Goal: Entertainment & Leisure: Consume media (video, audio)

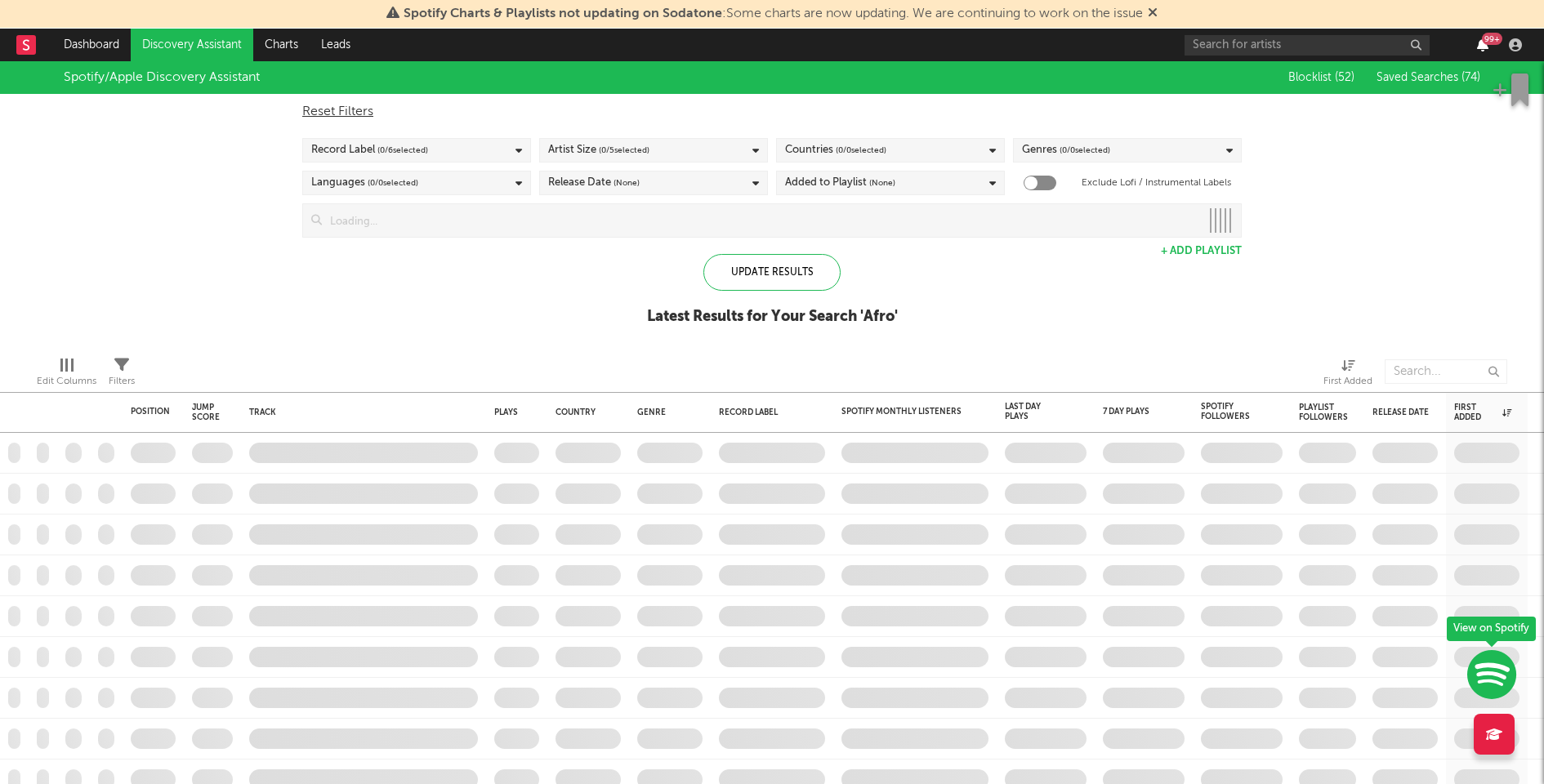
click at [1484, 43] on icon "button" at bounding box center [1484, 44] width 12 height 13
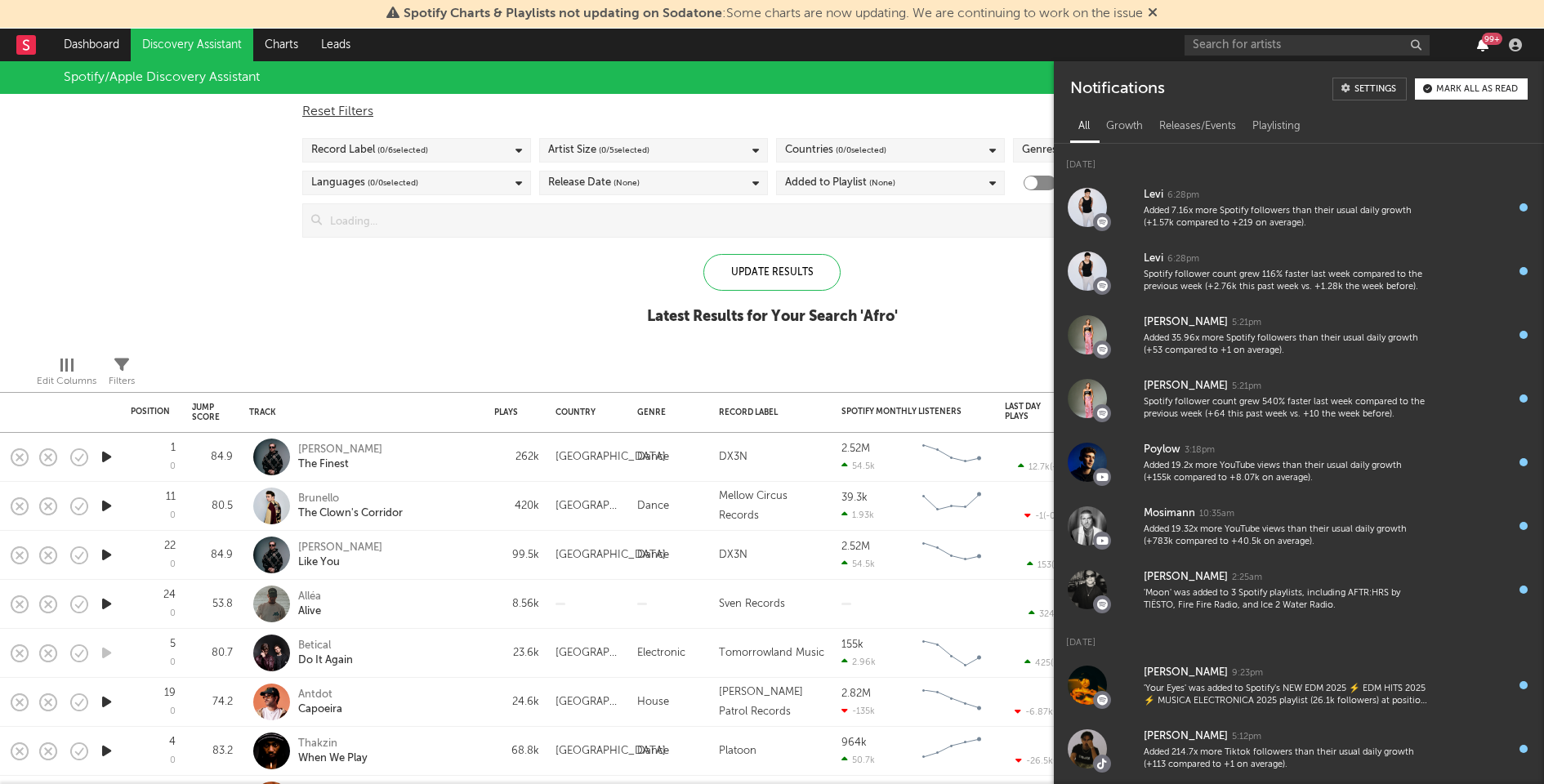
click at [1484, 43] on icon "button" at bounding box center [1484, 44] width 12 height 13
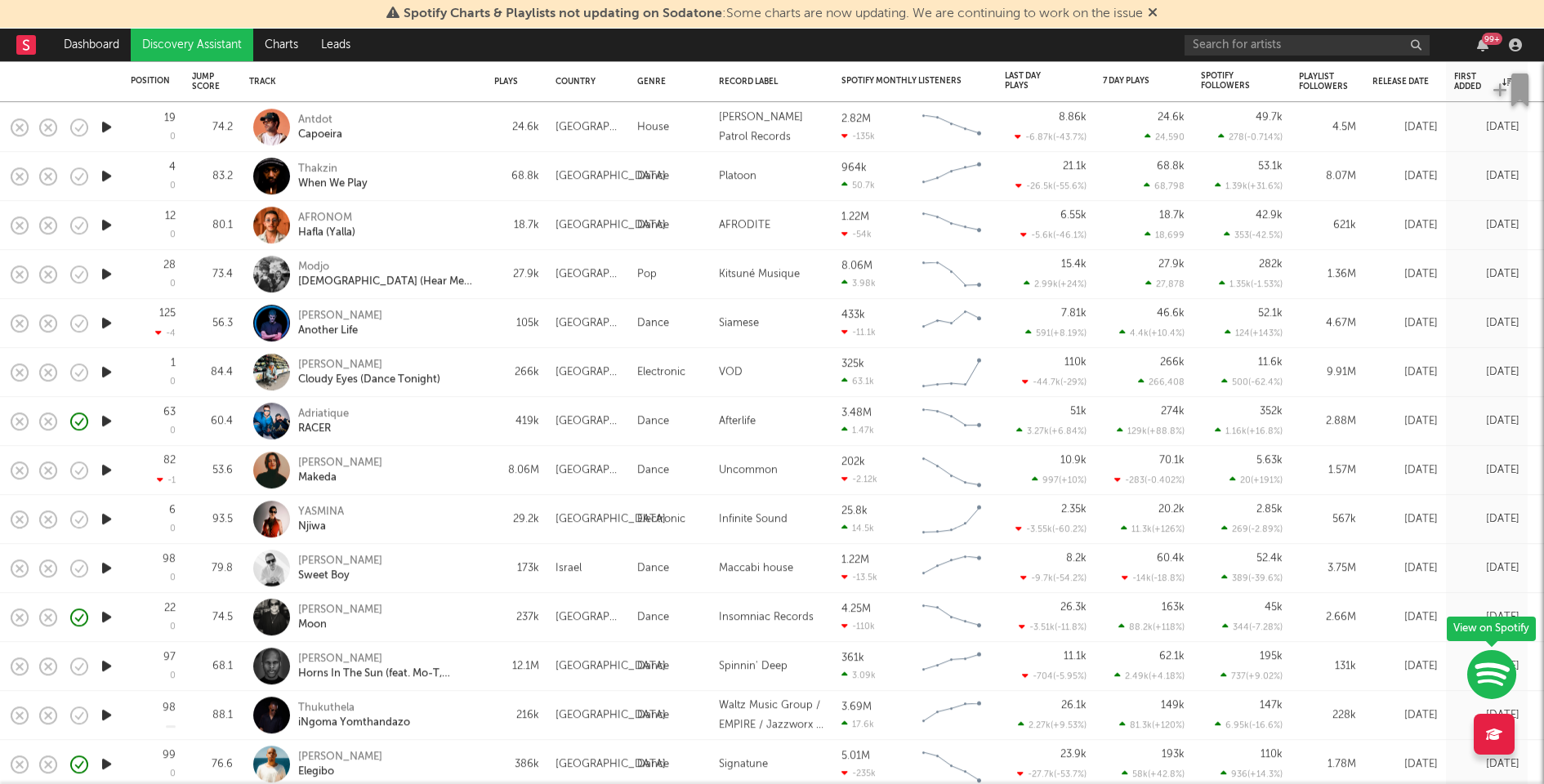
click at [106, 469] on icon "button" at bounding box center [107, 470] width 18 height 20
click at [756, 763] on div at bounding box center [772, 764] width 204 height 4
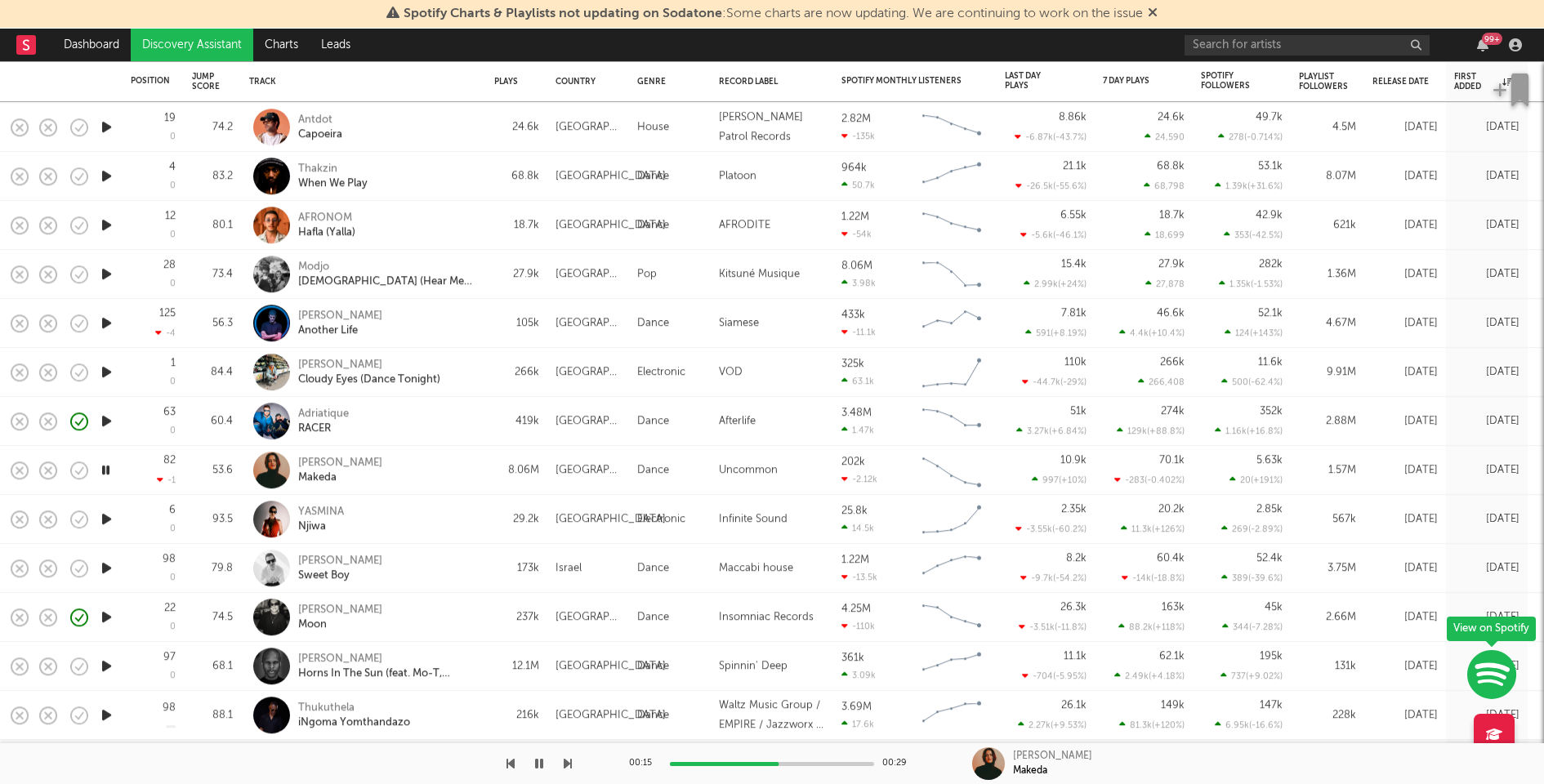
click at [813, 764] on div at bounding box center [772, 764] width 204 height 4
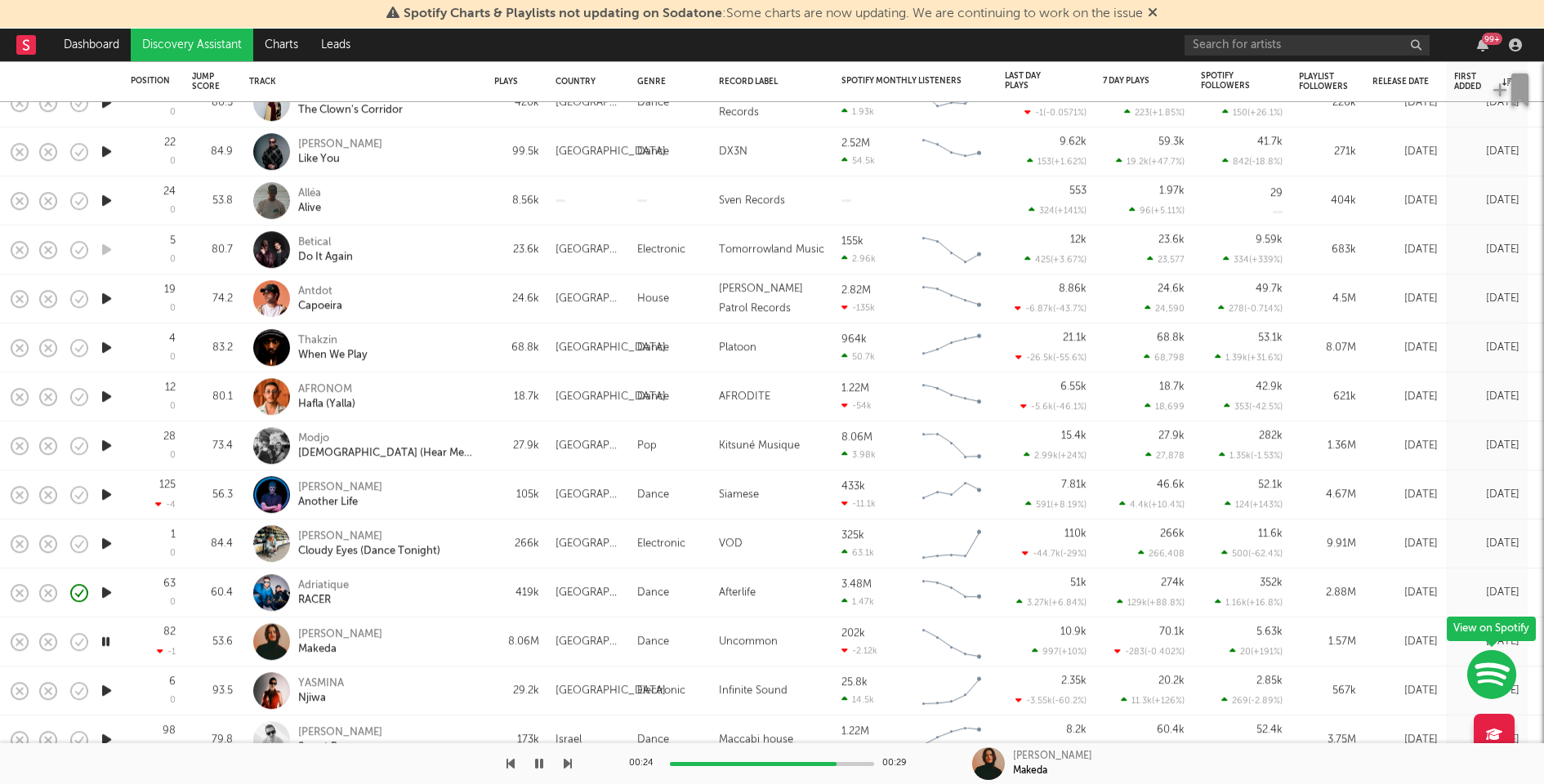
click at [108, 491] on icon "button" at bounding box center [107, 494] width 18 height 20
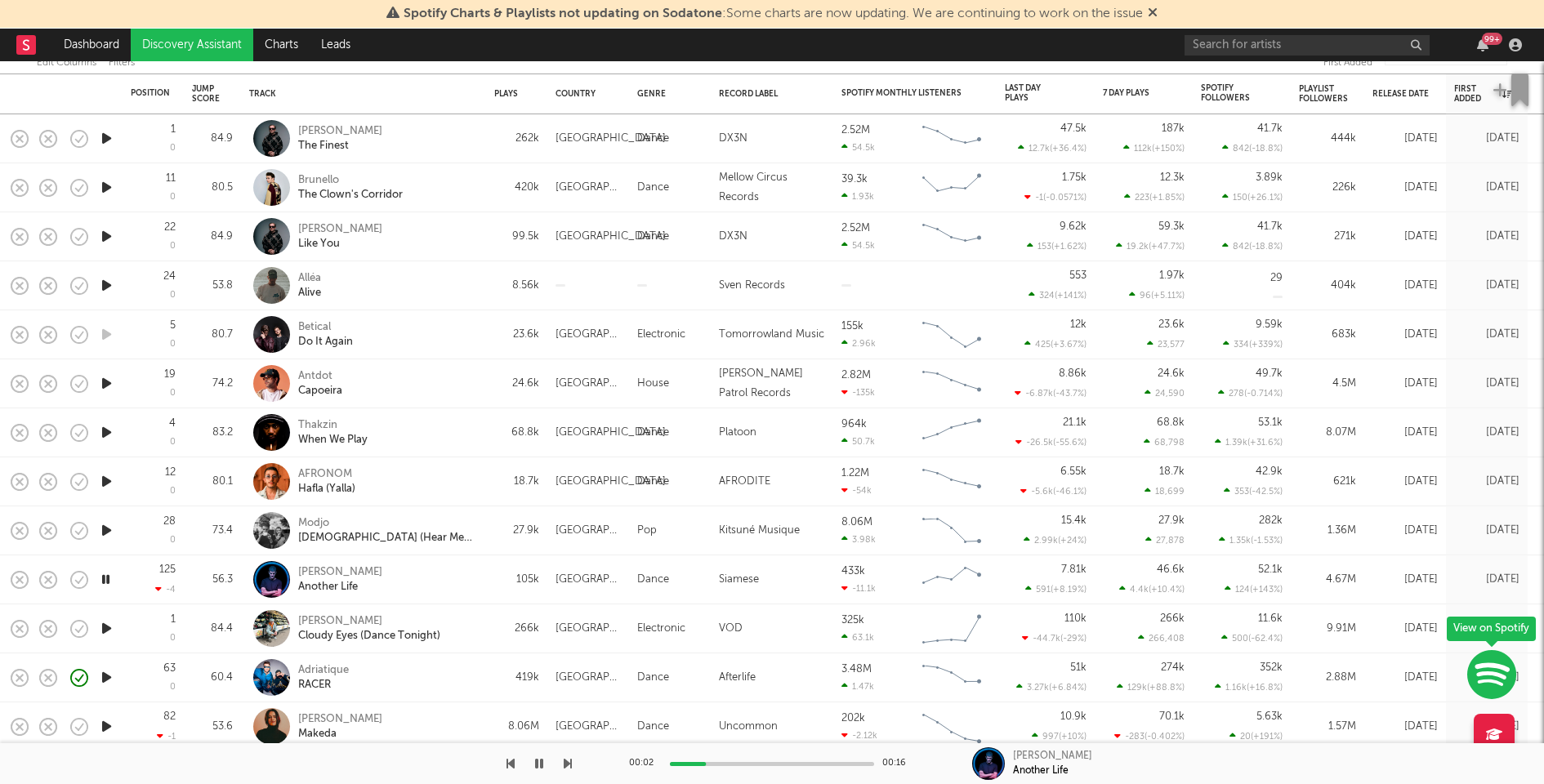
click at [108, 531] on icon "button" at bounding box center [107, 530] width 18 height 20
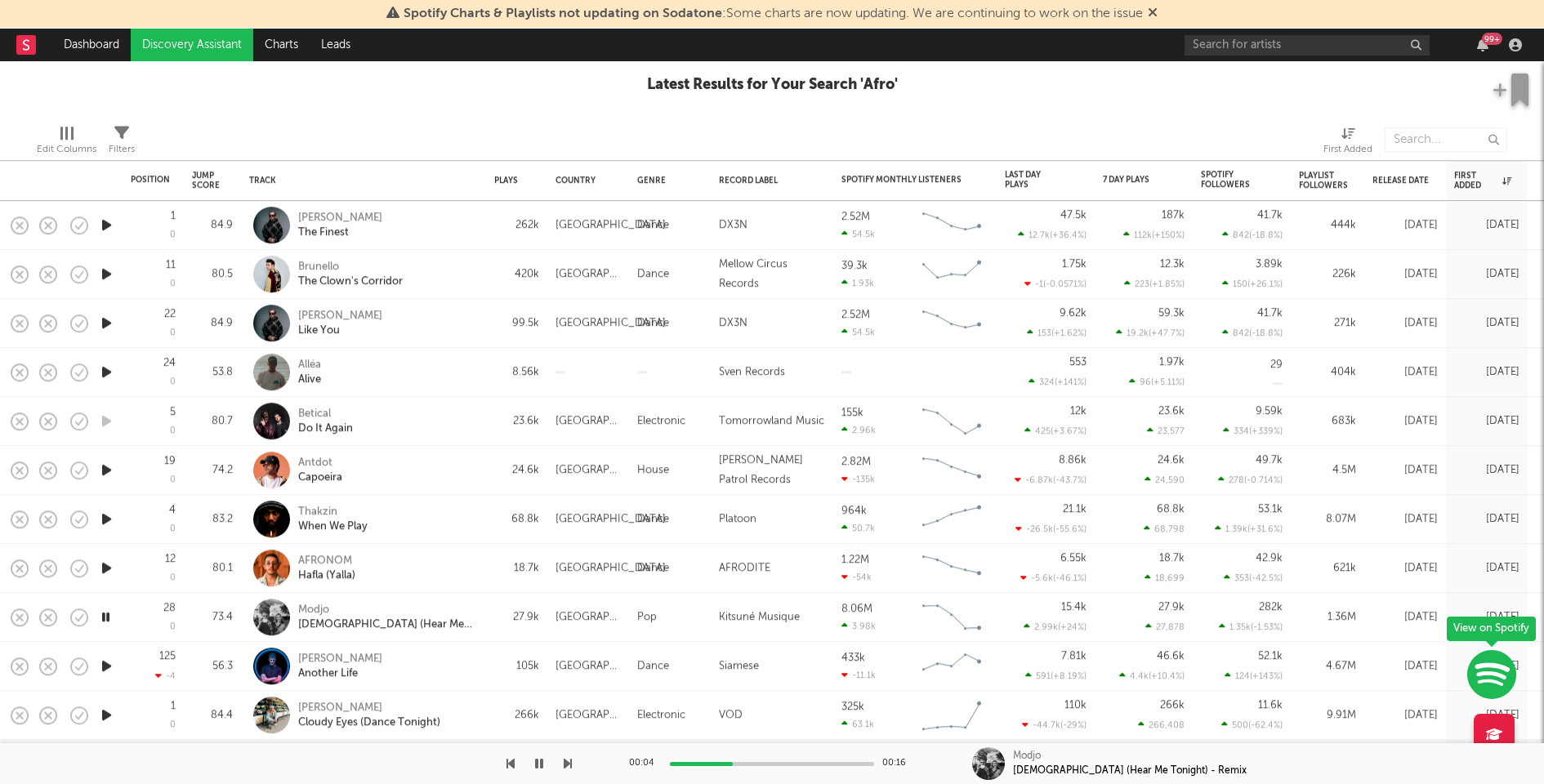
click at [109, 567] on icon "button" at bounding box center [107, 568] width 18 height 20
click at [106, 471] on icon "button" at bounding box center [107, 470] width 18 height 20
click at [103, 372] on icon "button" at bounding box center [107, 372] width 18 height 20
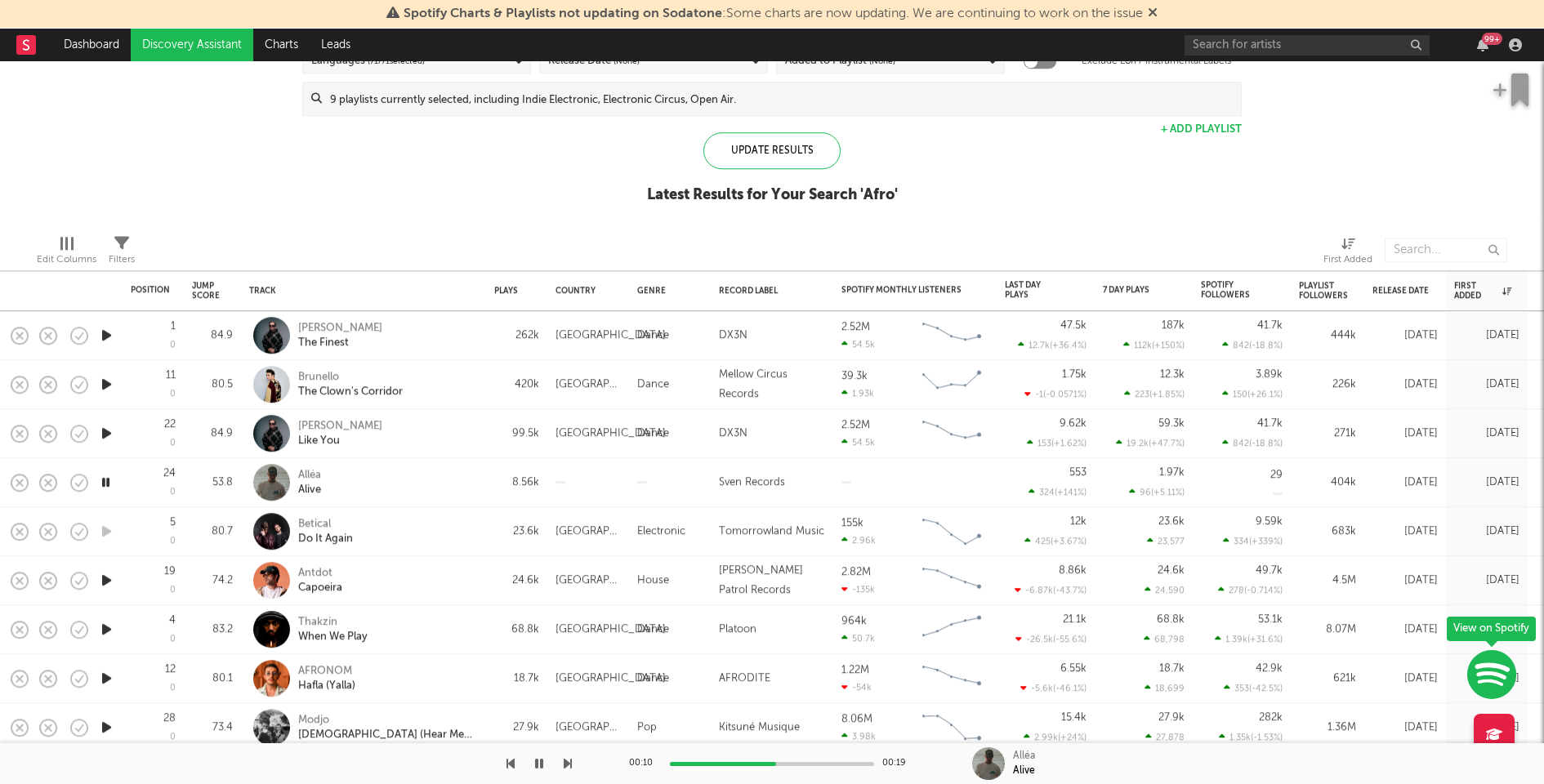
click at [492, 98] on input at bounding box center [781, 99] width 920 height 33
click at [1329, 187] on div "Spotify/Apple Discovery Assistant Blocklist ( 52 ) Saved Searches ( 74 ) Reset …" at bounding box center [772, 80] width 1544 height 282
click at [461, 487] on div "Alléa Alive" at bounding box center [386, 483] width 176 height 29
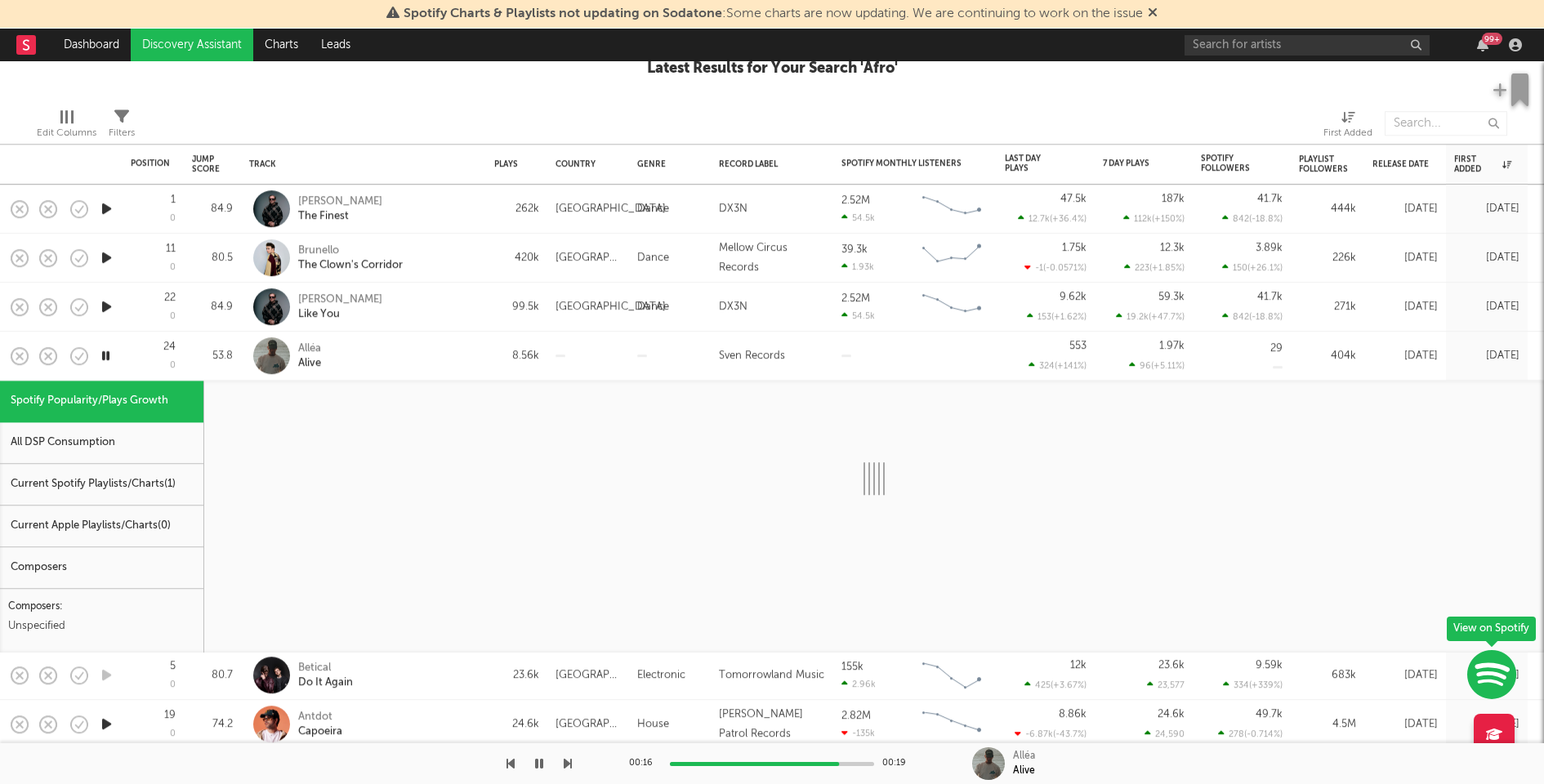
click at [83, 476] on div "Current Spotify Playlists/Charts ( 1 )" at bounding box center [101, 485] width 204 height 42
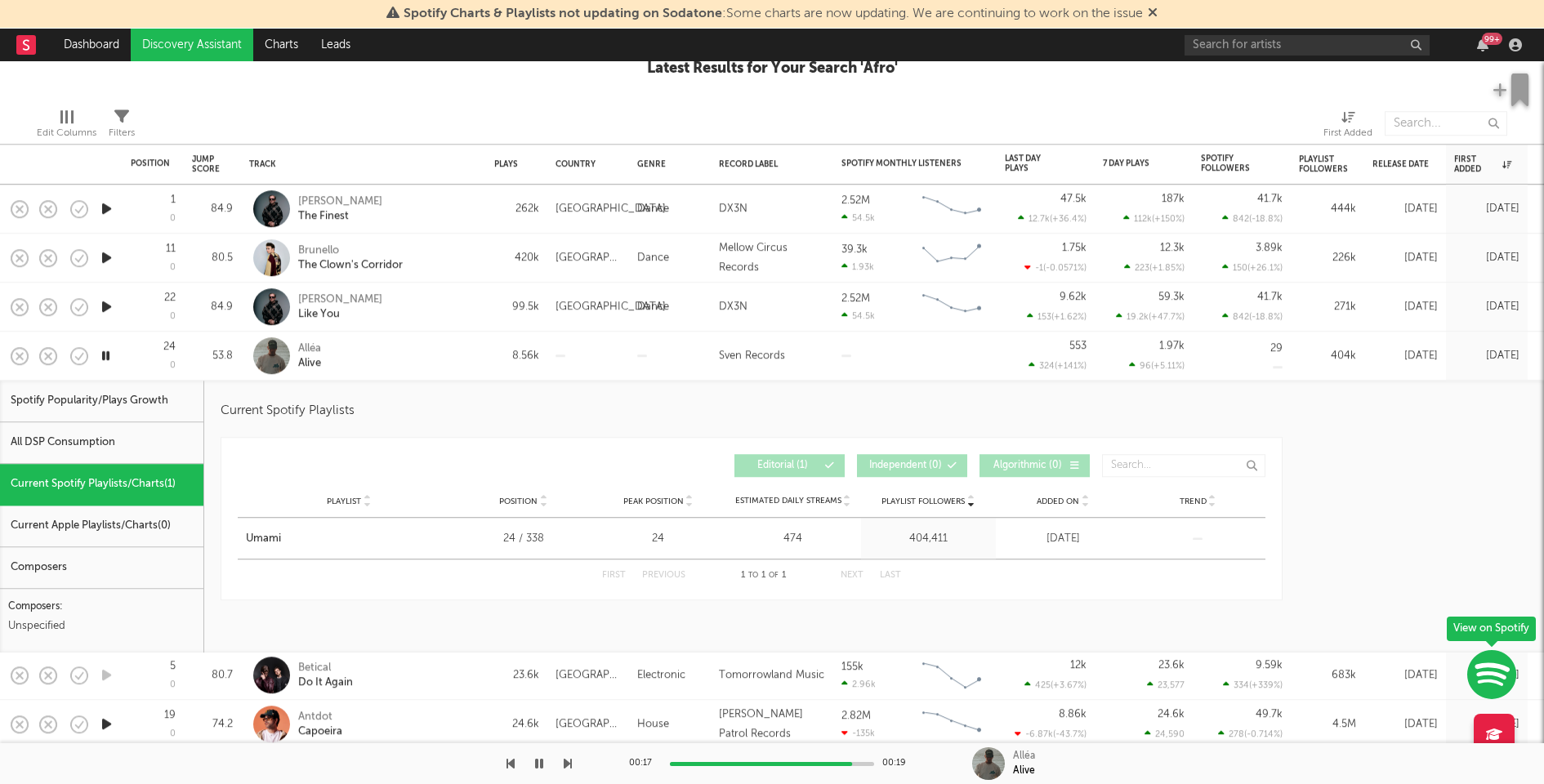
click at [106, 305] on icon "button" at bounding box center [107, 306] width 18 height 20
click at [398, 305] on div "Max Dean Like You" at bounding box center [386, 307] width 176 height 29
select select "1w"
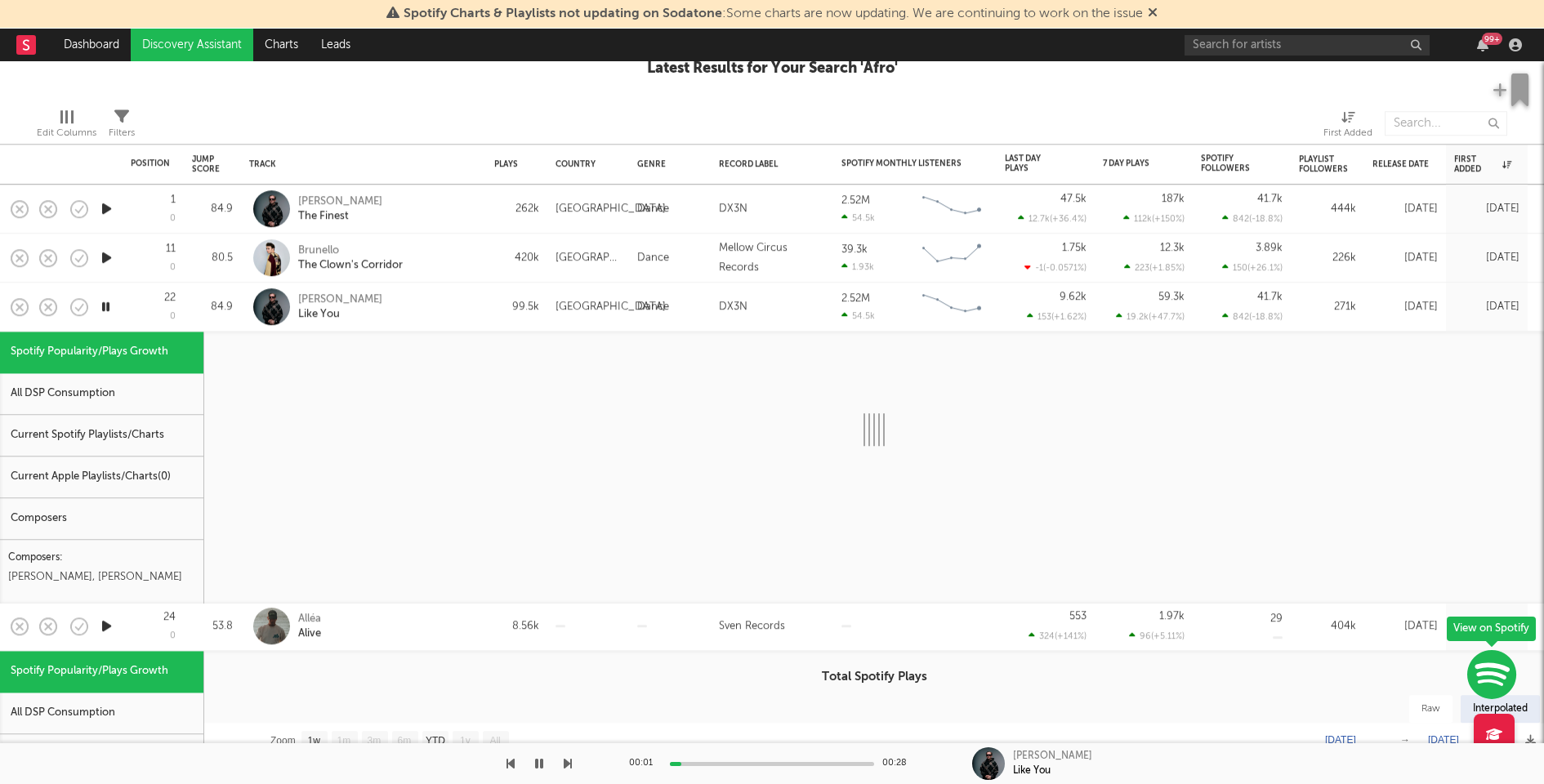
select select "1w"
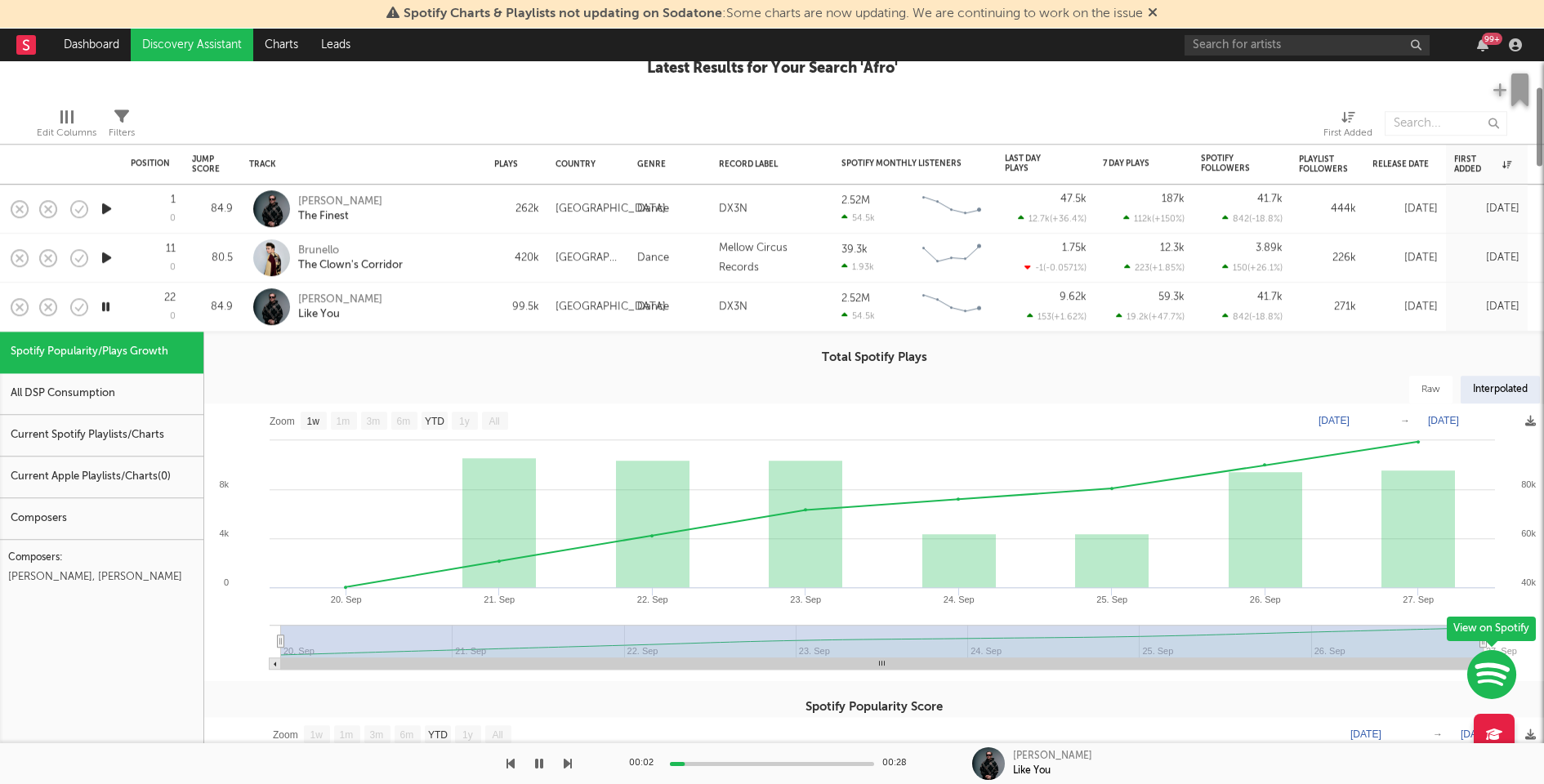
click at [117, 441] on div "Current Spotify Playlists/Charts" at bounding box center [101, 436] width 204 height 42
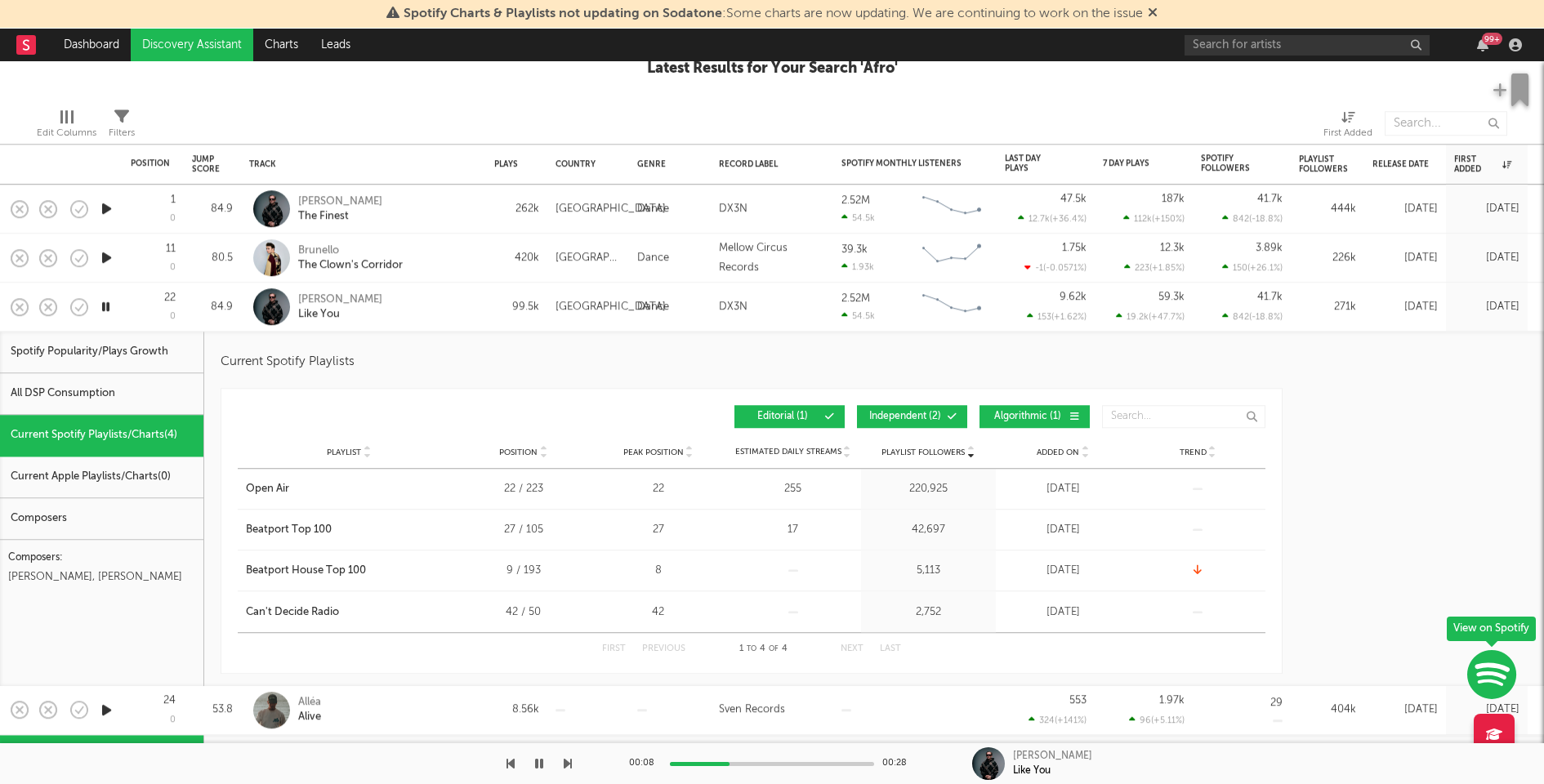
click at [104, 255] on icon "button" at bounding box center [107, 257] width 18 height 20
click at [436, 312] on div "Max Dean Like You" at bounding box center [386, 307] width 176 height 29
select select "1w"
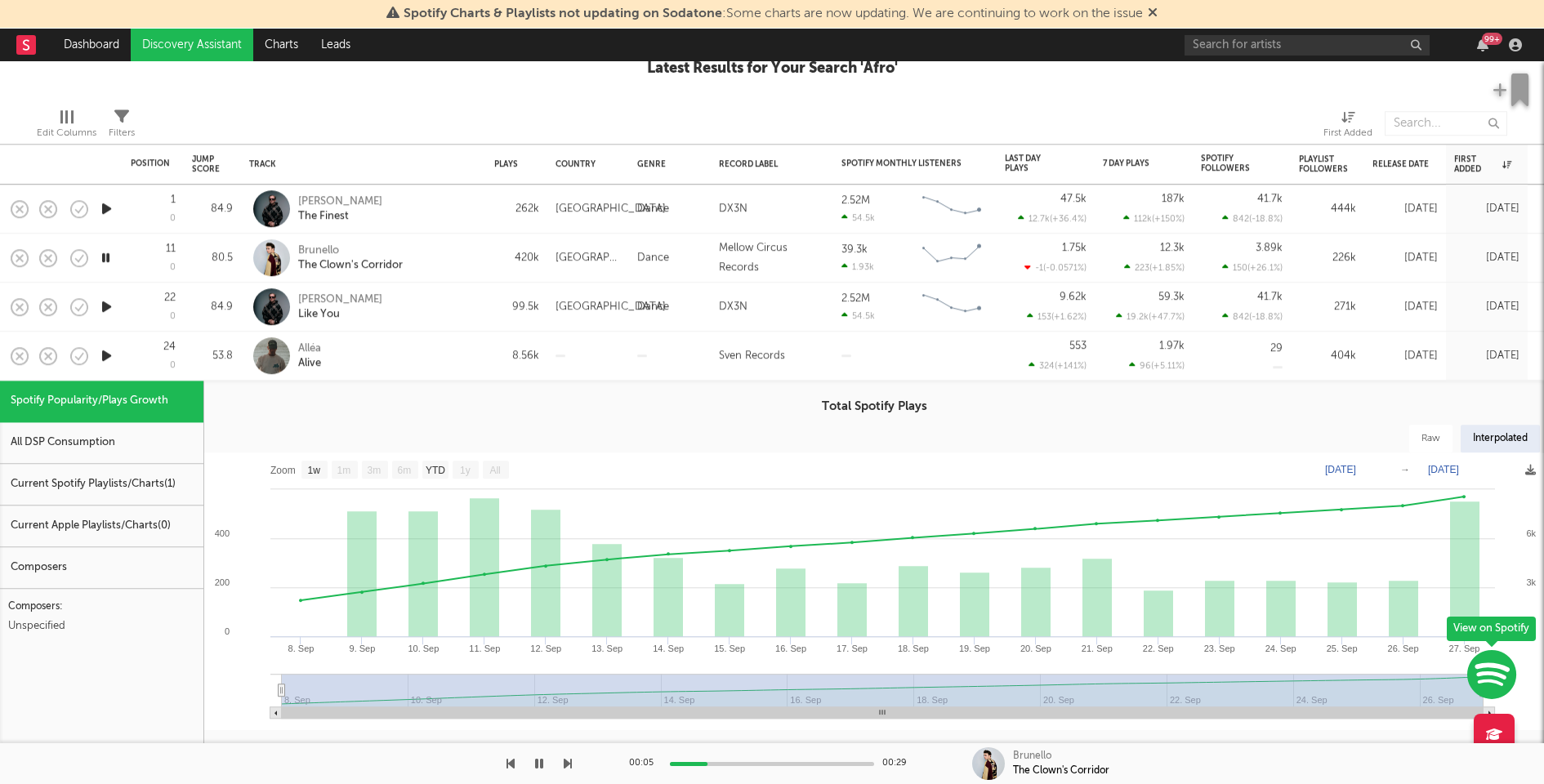
click at [459, 252] on div "Brunello The Clown's Corridor" at bounding box center [386, 258] width 176 height 29
select select "1w"
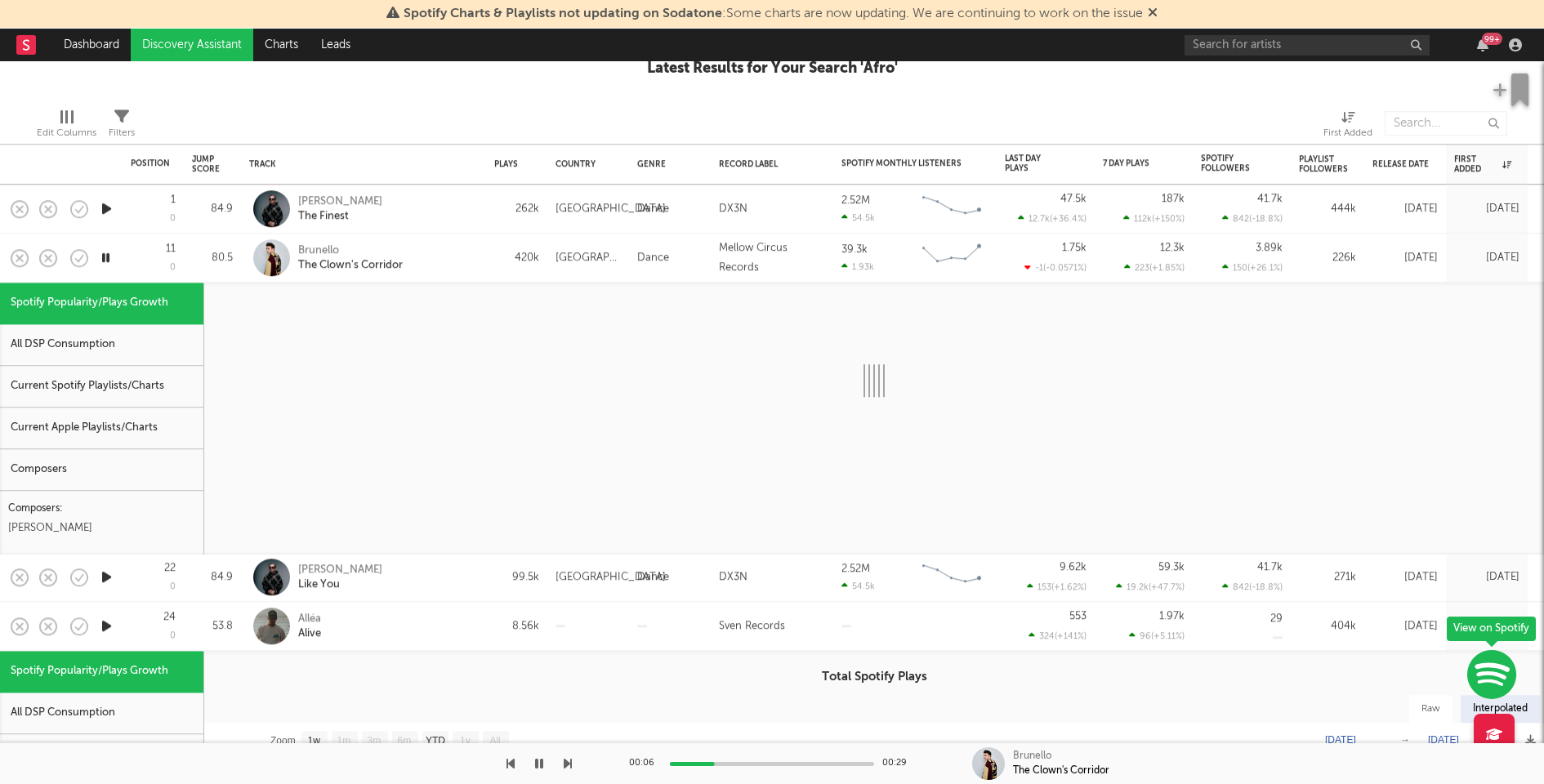
click at [129, 380] on div "Current Spotify Playlists/Charts" at bounding box center [101, 386] width 204 height 42
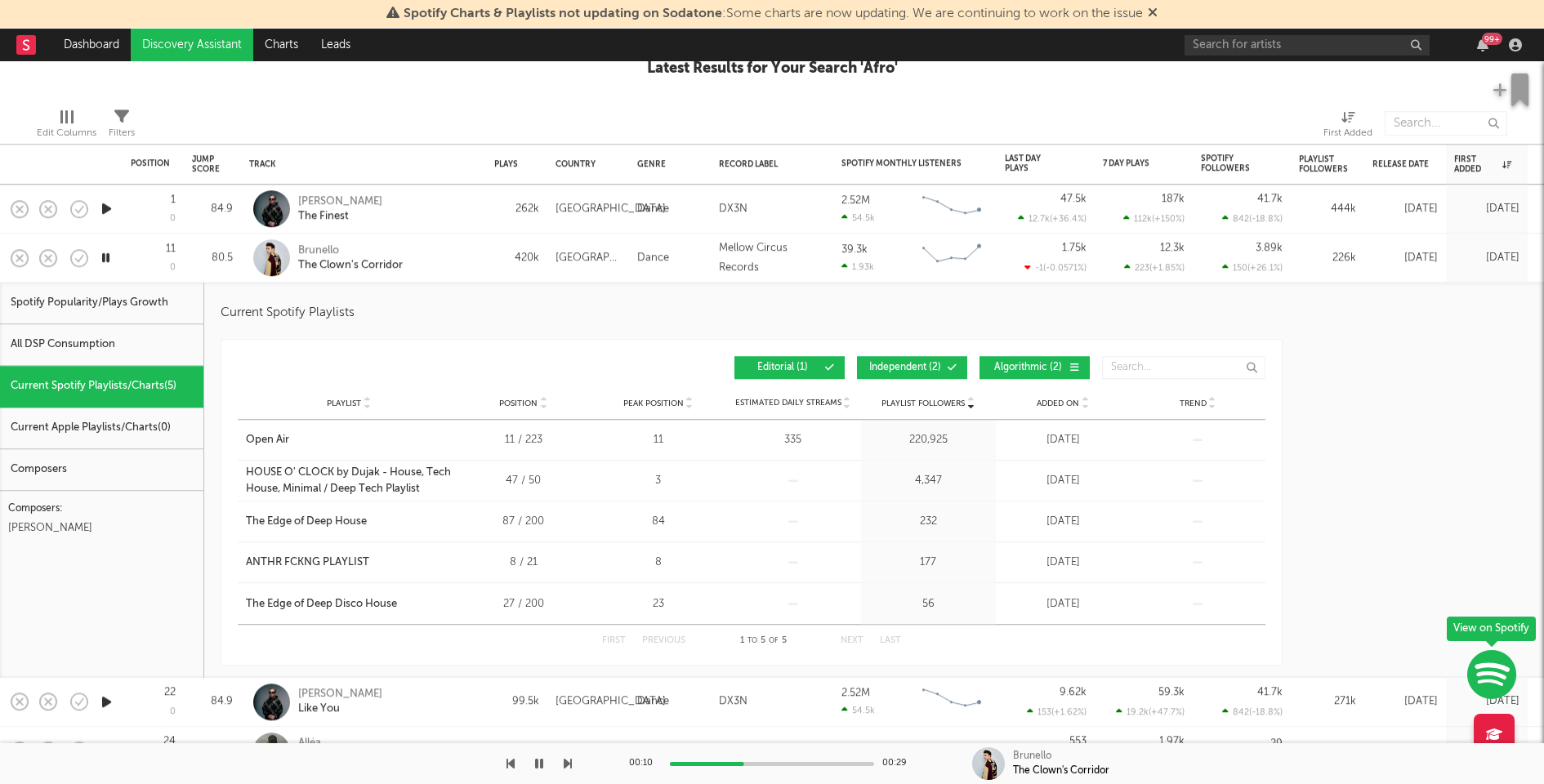
click at [805, 766] on div "00:10 00:29" at bounding box center [772, 764] width 286 height 41
click at [810, 763] on div at bounding box center [772, 764] width 204 height 4
click at [108, 208] on icon "button" at bounding box center [107, 209] width 18 height 20
click at [456, 248] on div "Brunello The Clown's Corridor" at bounding box center [386, 258] width 176 height 29
select select "1w"
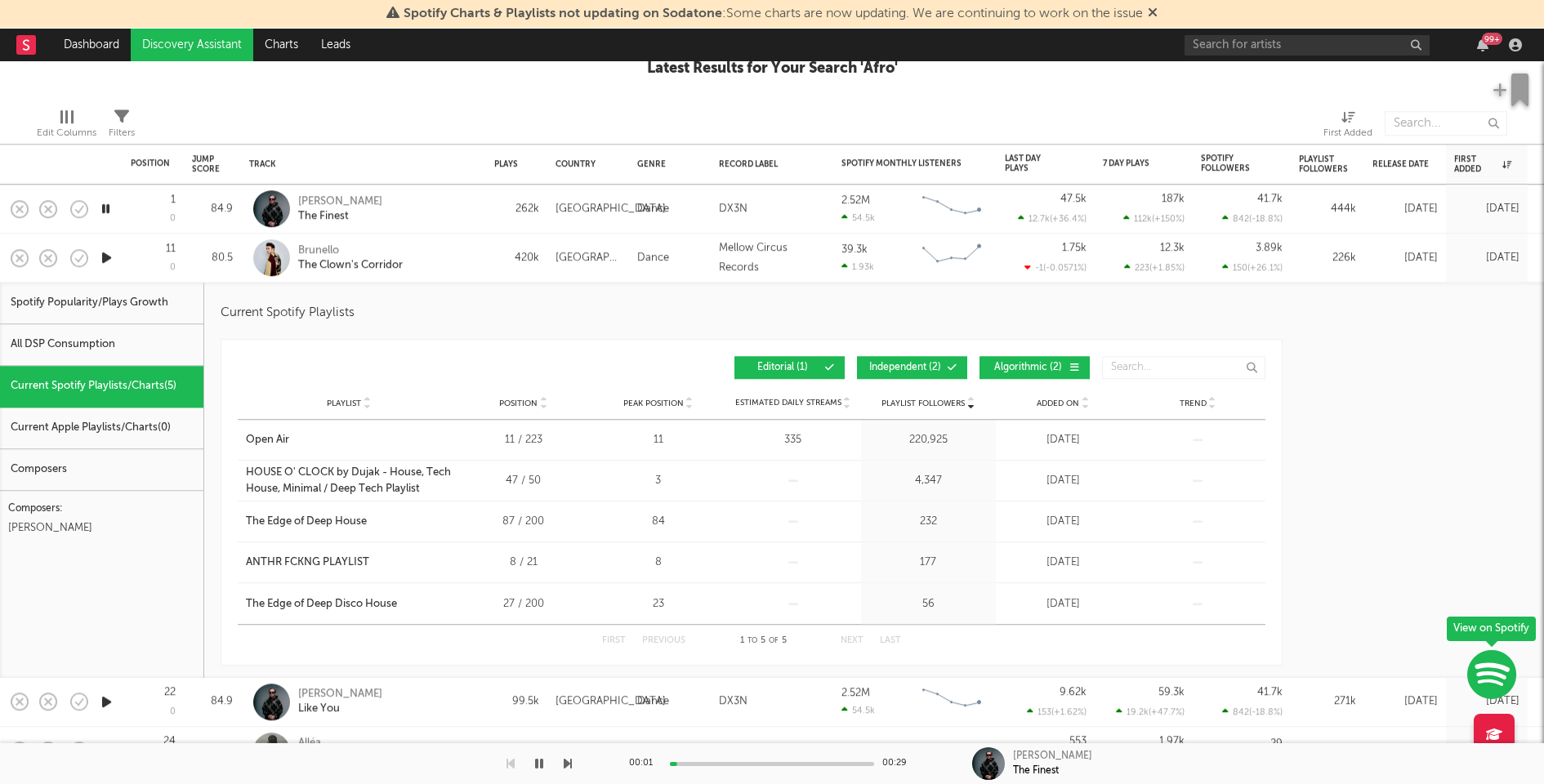
select select "1w"
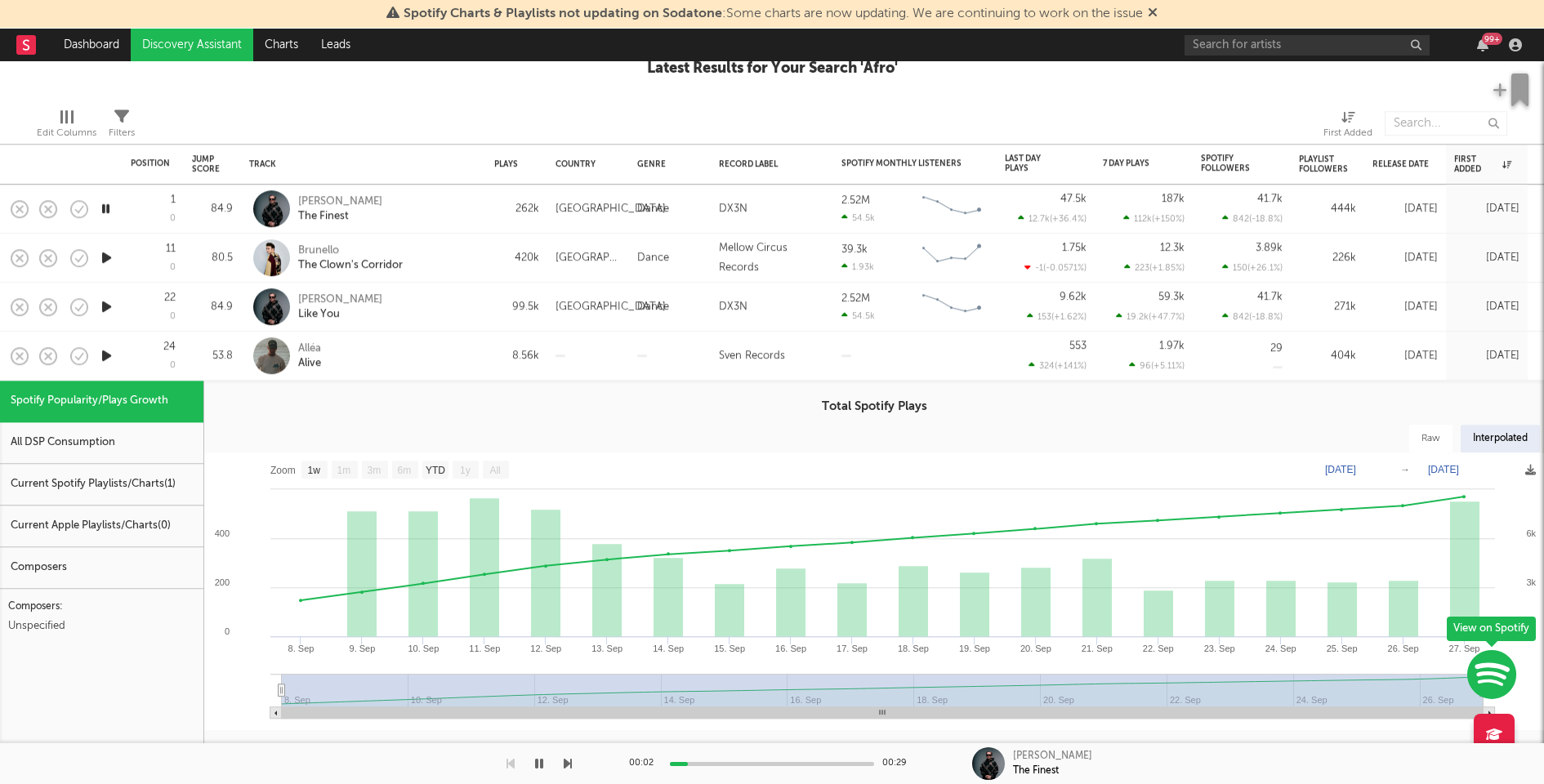
click at [486, 360] on div "8.56k" at bounding box center [516, 356] width 61 height 49
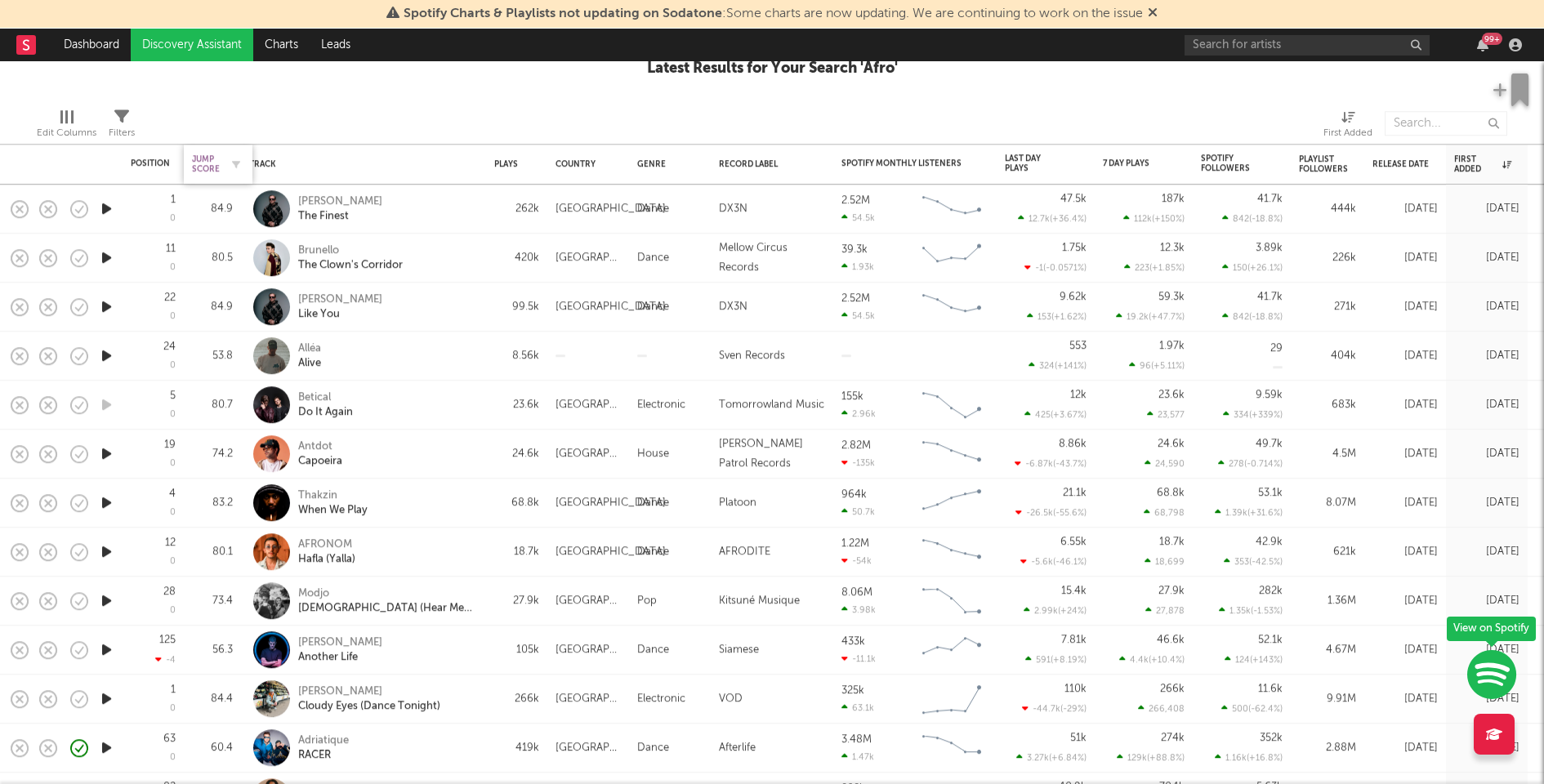
click at [212, 159] on div "Jump Score" at bounding box center [206, 164] width 27 height 20
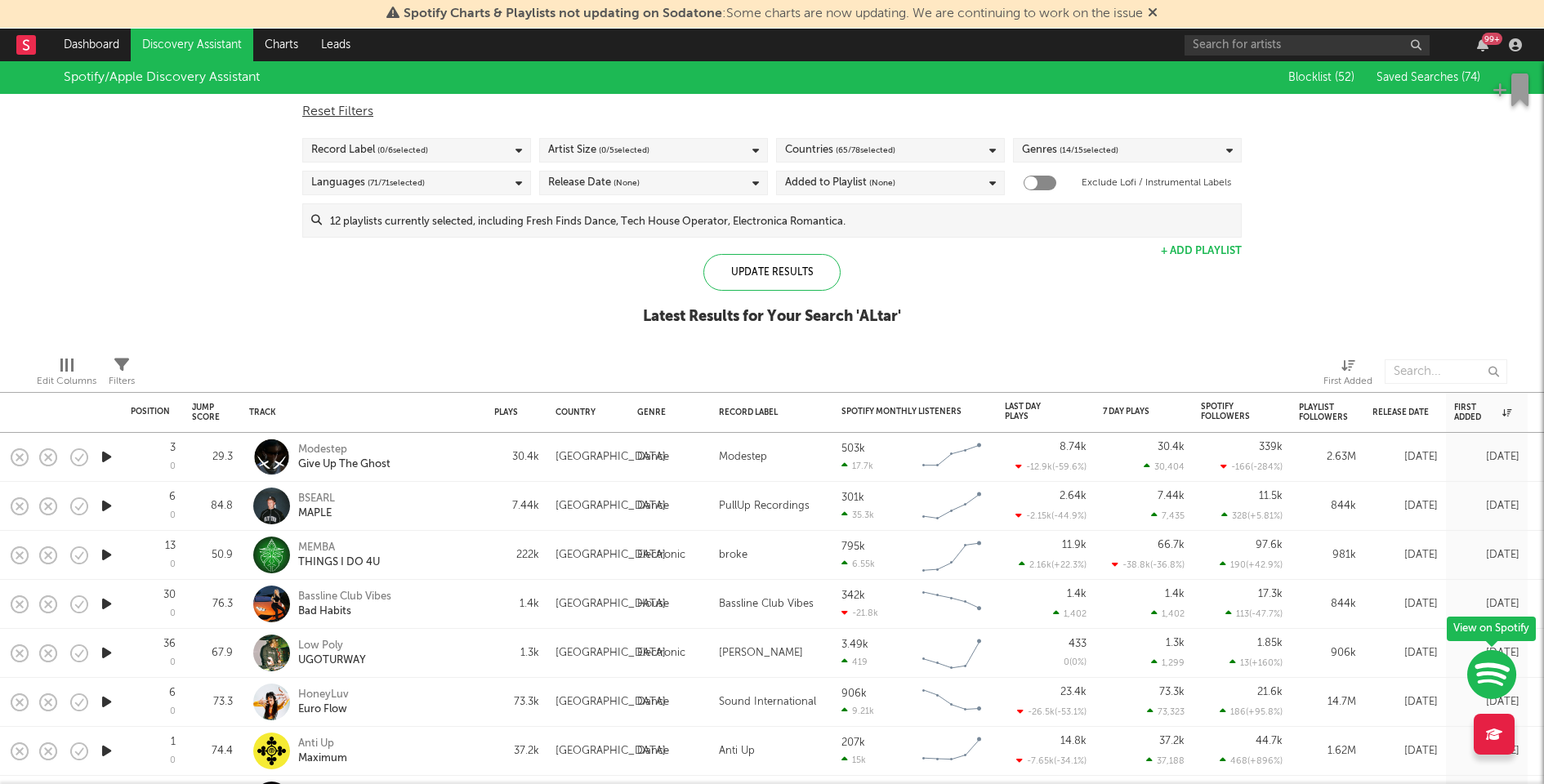
click at [805, 221] on input at bounding box center [781, 220] width 920 height 33
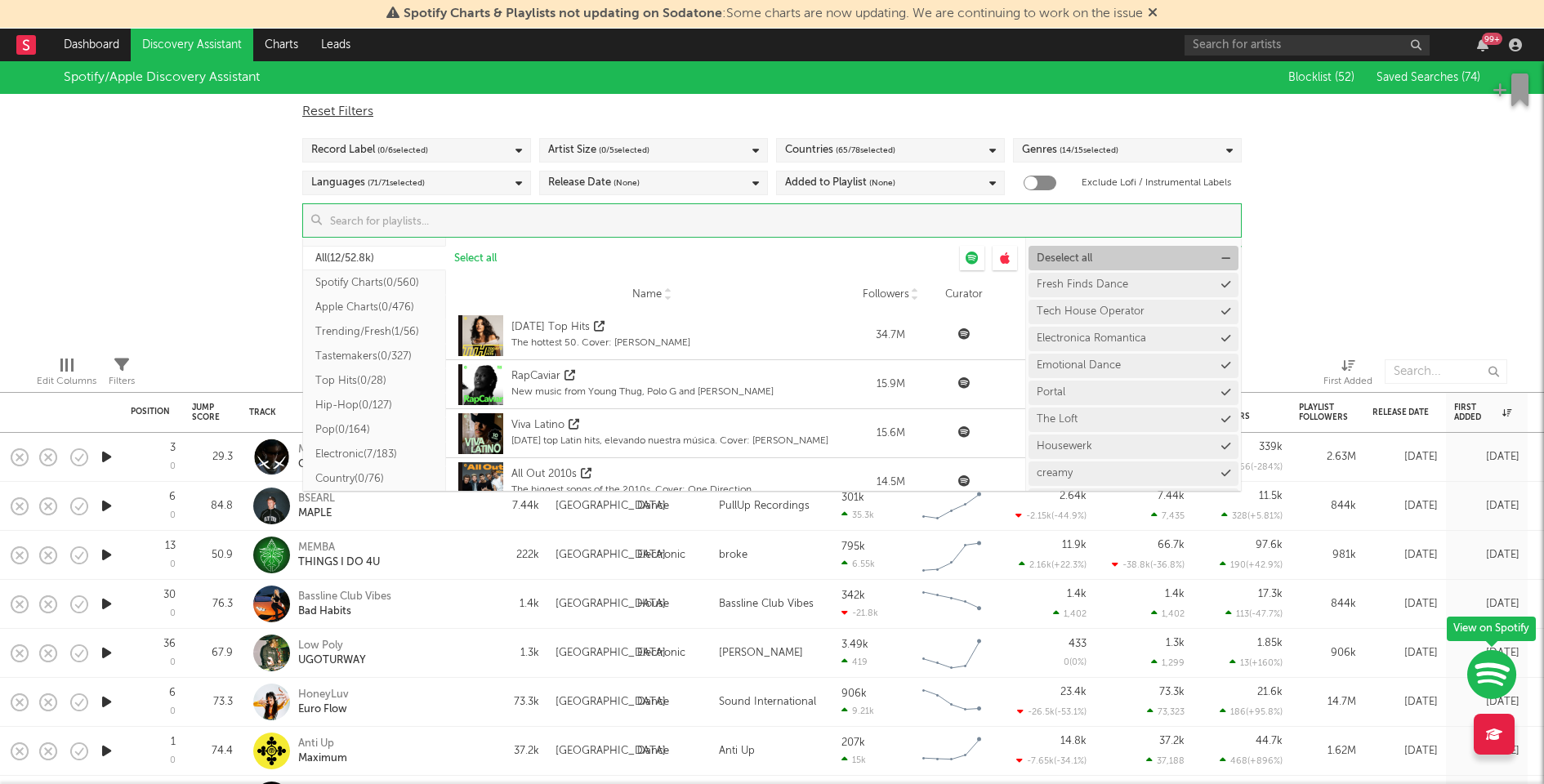
click at [1071, 255] on span "Deselect all" at bounding box center [1064, 258] width 56 height 11
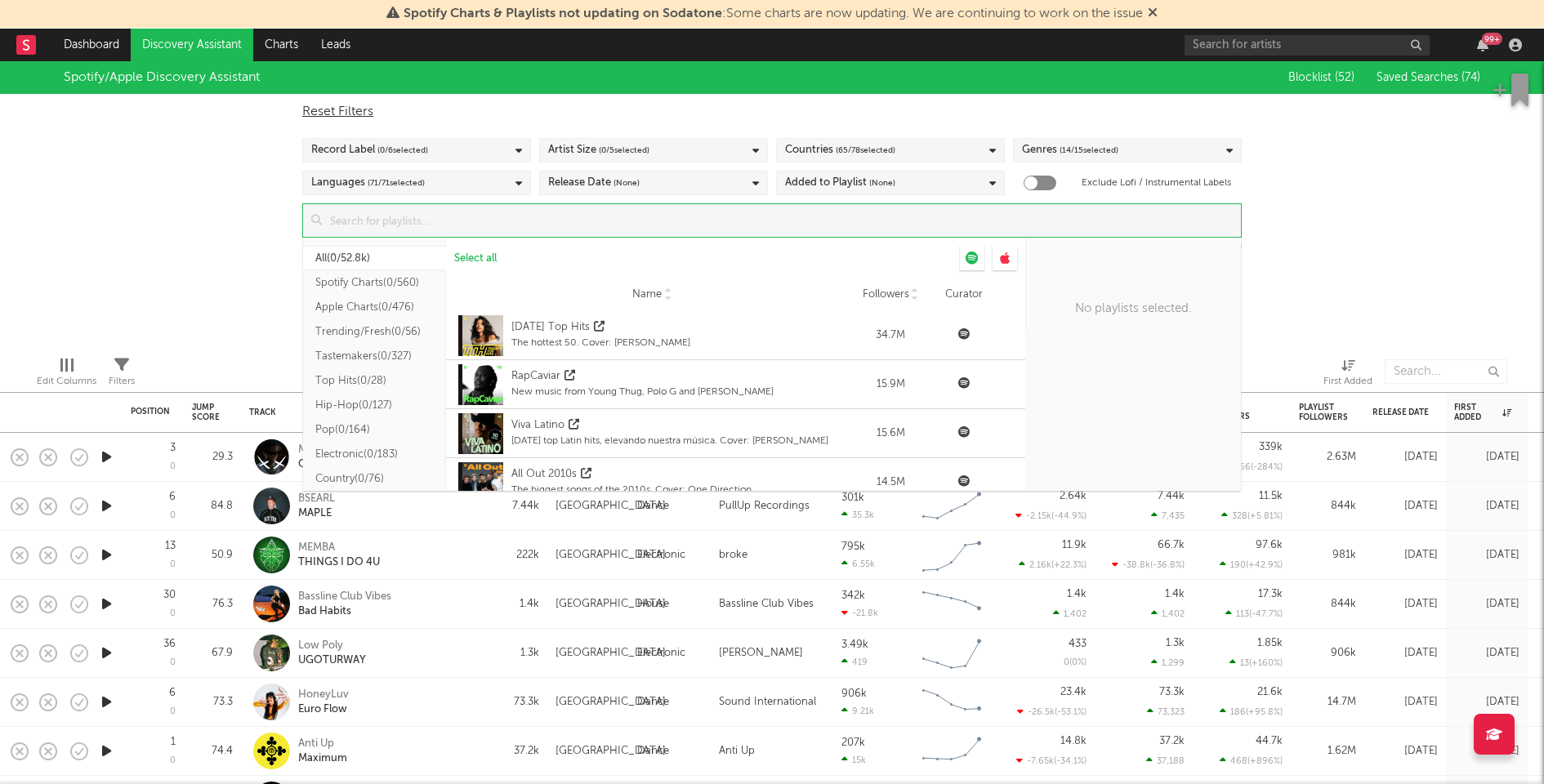
click at [936, 217] on input at bounding box center [781, 220] width 920 height 33
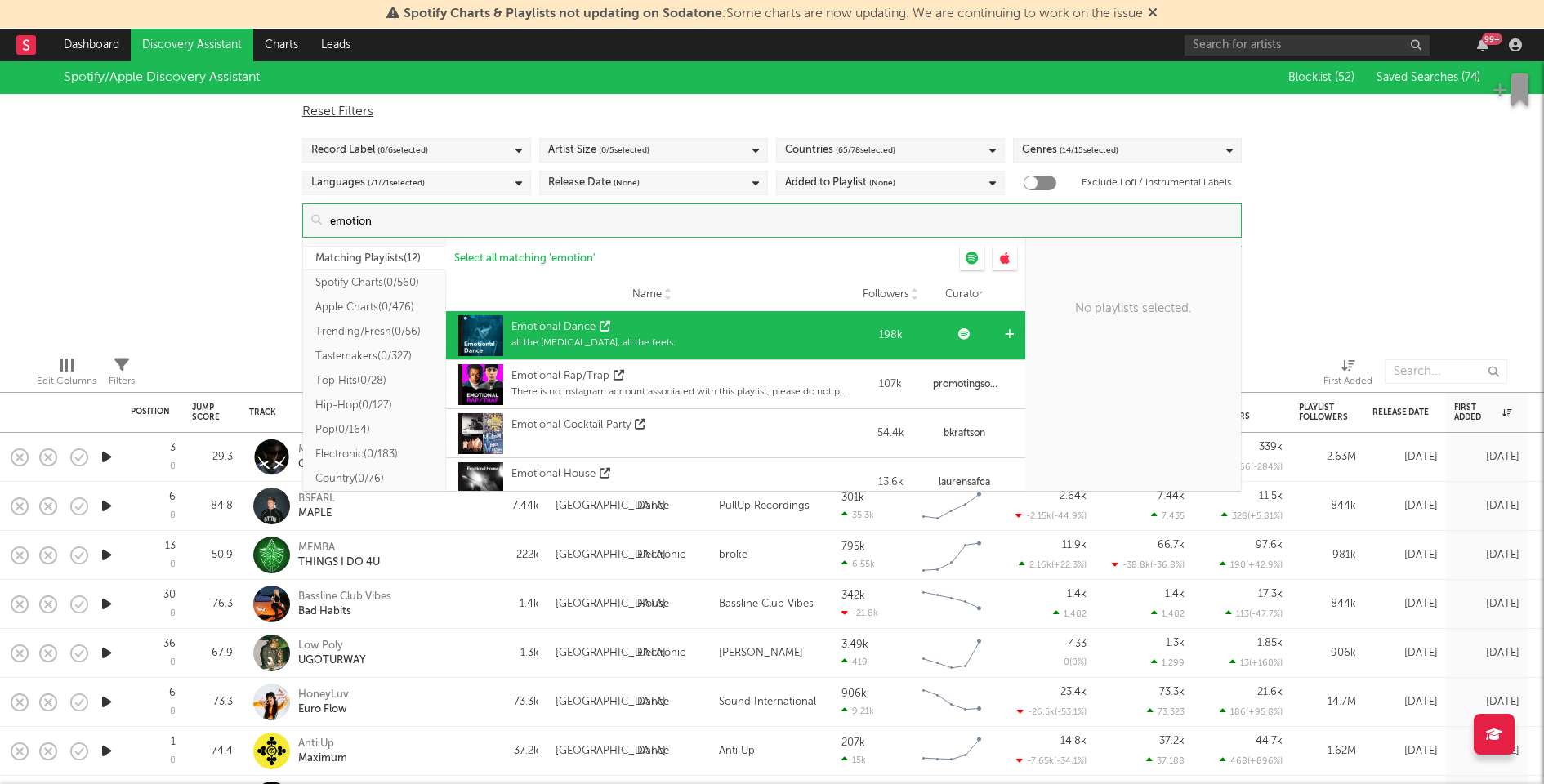
type input "emotion"
click at [1006, 330] on icon at bounding box center [1010, 334] width 9 height 11
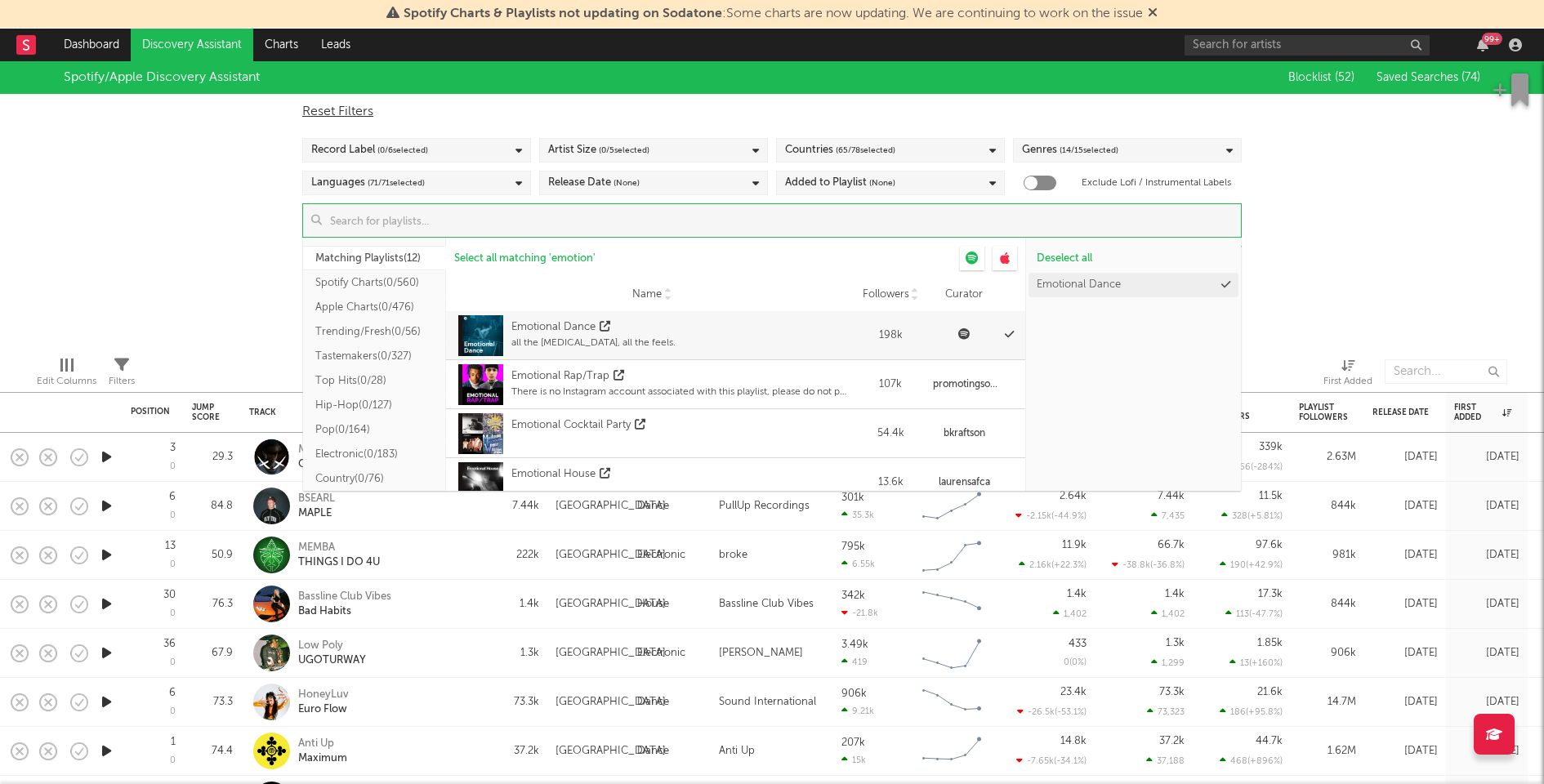
click at [1358, 237] on div "Spotify/Apple Discovery Assistant Blocklist ( 52 ) Saved Searches ( 74 ) Reset …" at bounding box center [772, 202] width 1544 height 282
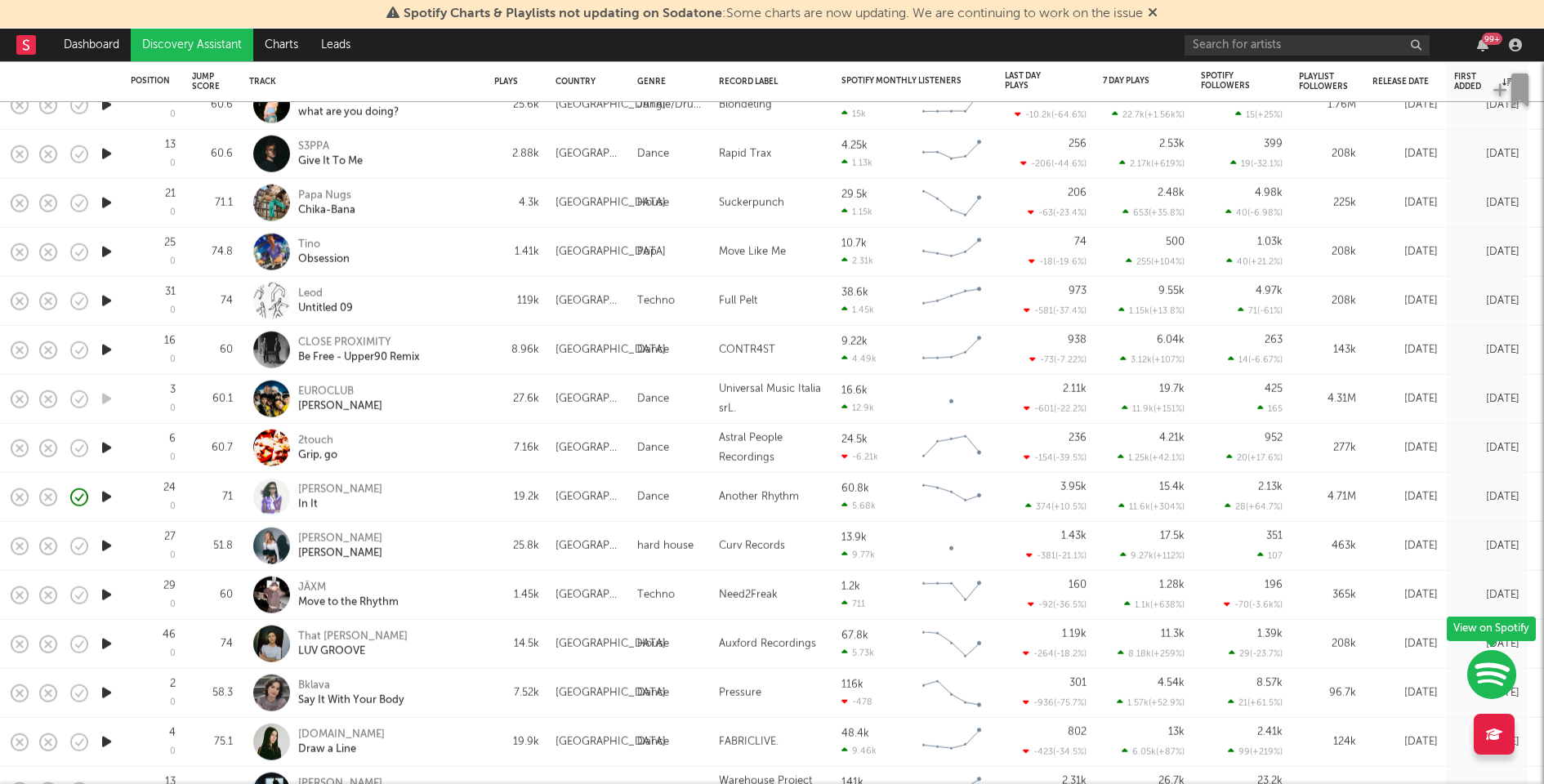
click at [109, 350] on icon "button" at bounding box center [107, 350] width 18 height 20
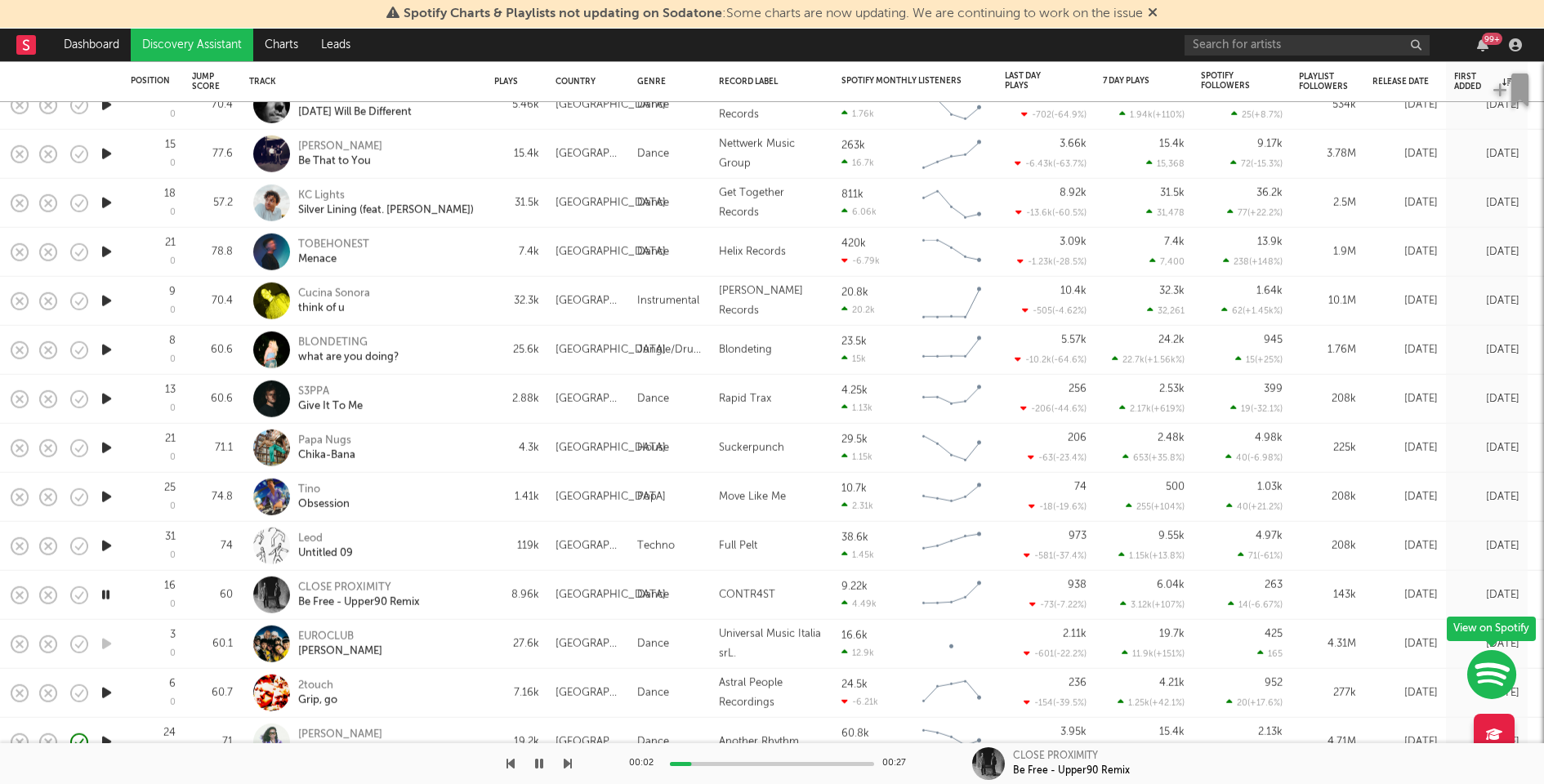
click at [764, 764] on div at bounding box center [772, 764] width 204 height 4
click at [811, 766] on div "00:12 00:27" at bounding box center [772, 764] width 286 height 41
click at [839, 760] on div "00:13 00:27" at bounding box center [772, 764] width 286 height 41
click at [839, 765] on div "00:14 00:27" at bounding box center [772, 764] width 286 height 41
click at [842, 764] on div at bounding box center [772, 764] width 204 height 4
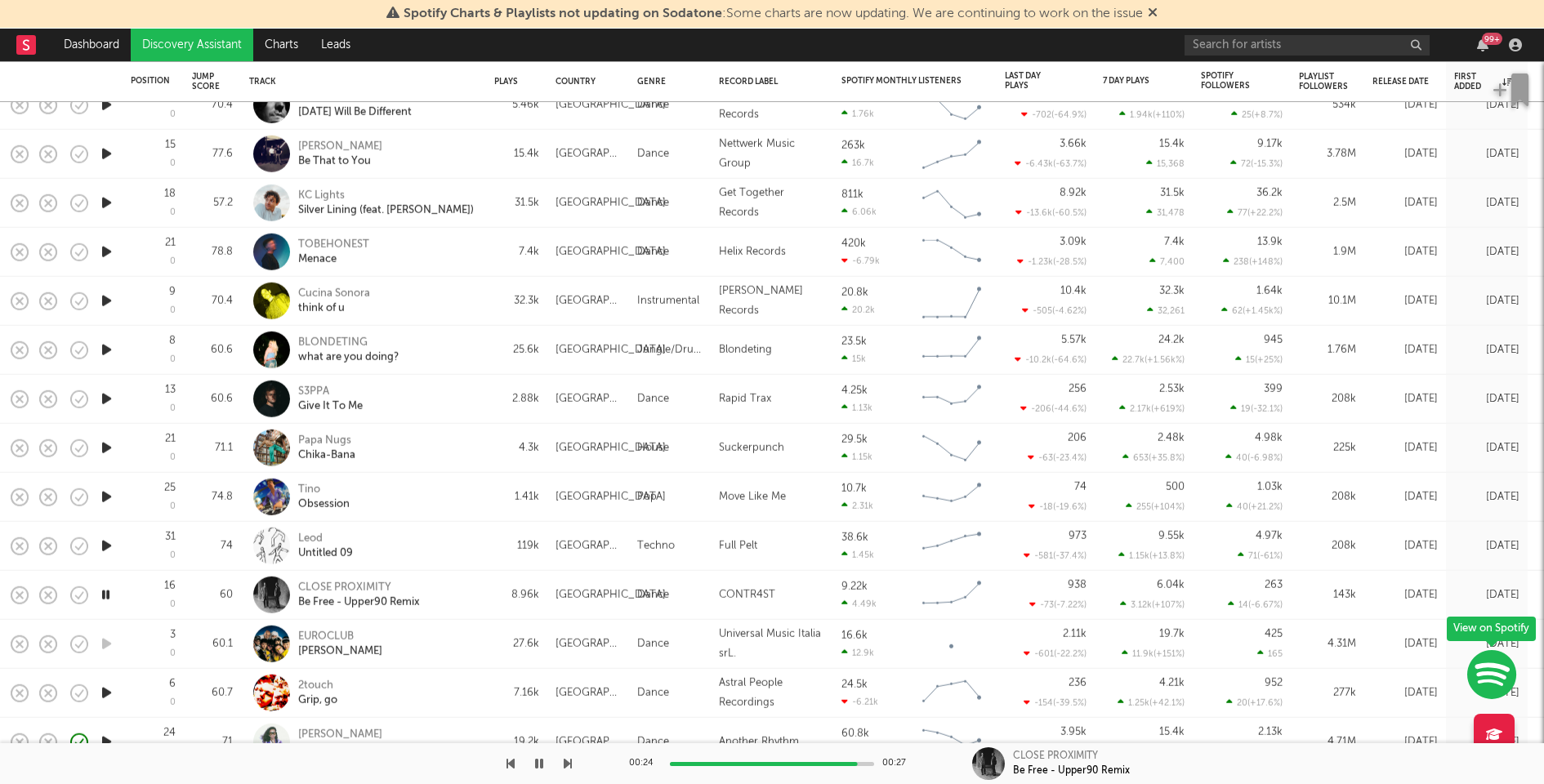
click at [104, 545] on icon "button" at bounding box center [107, 546] width 18 height 20
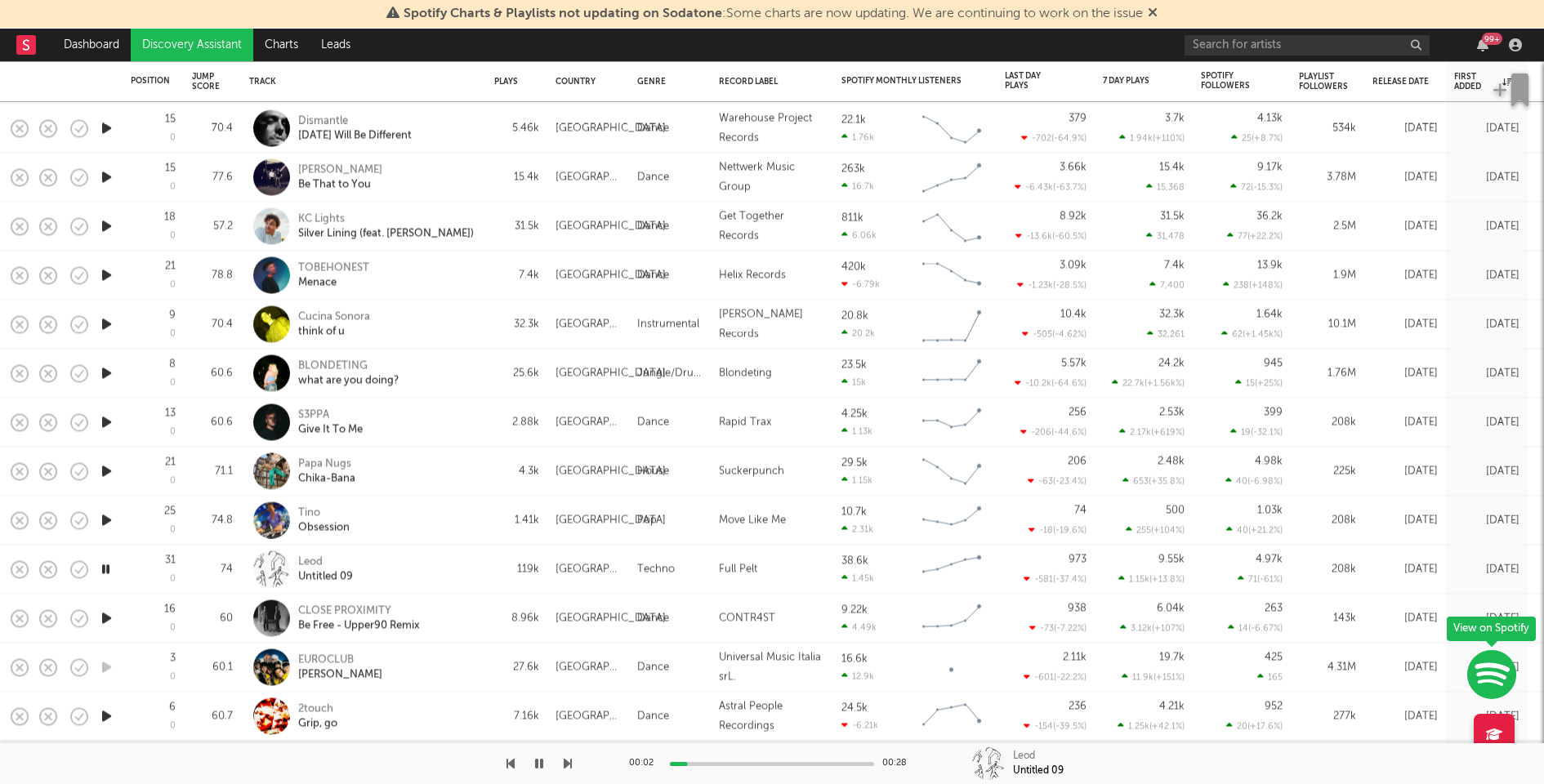
click at [102, 619] on icon "button" at bounding box center [107, 618] width 18 height 20
click at [842, 764] on div at bounding box center [772, 764] width 204 height 4
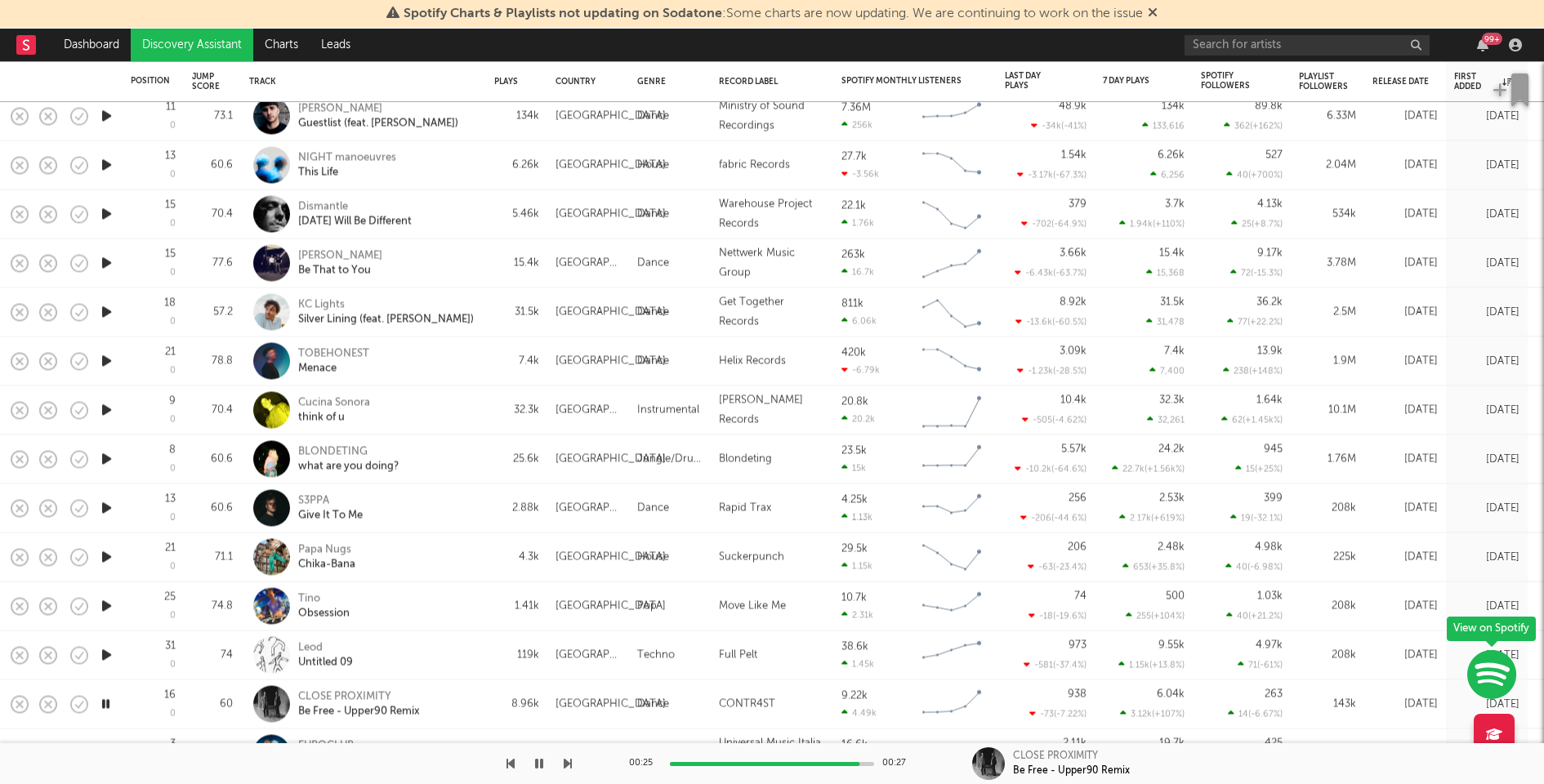
click at [103, 608] on icon "button" at bounding box center [107, 607] width 18 height 20
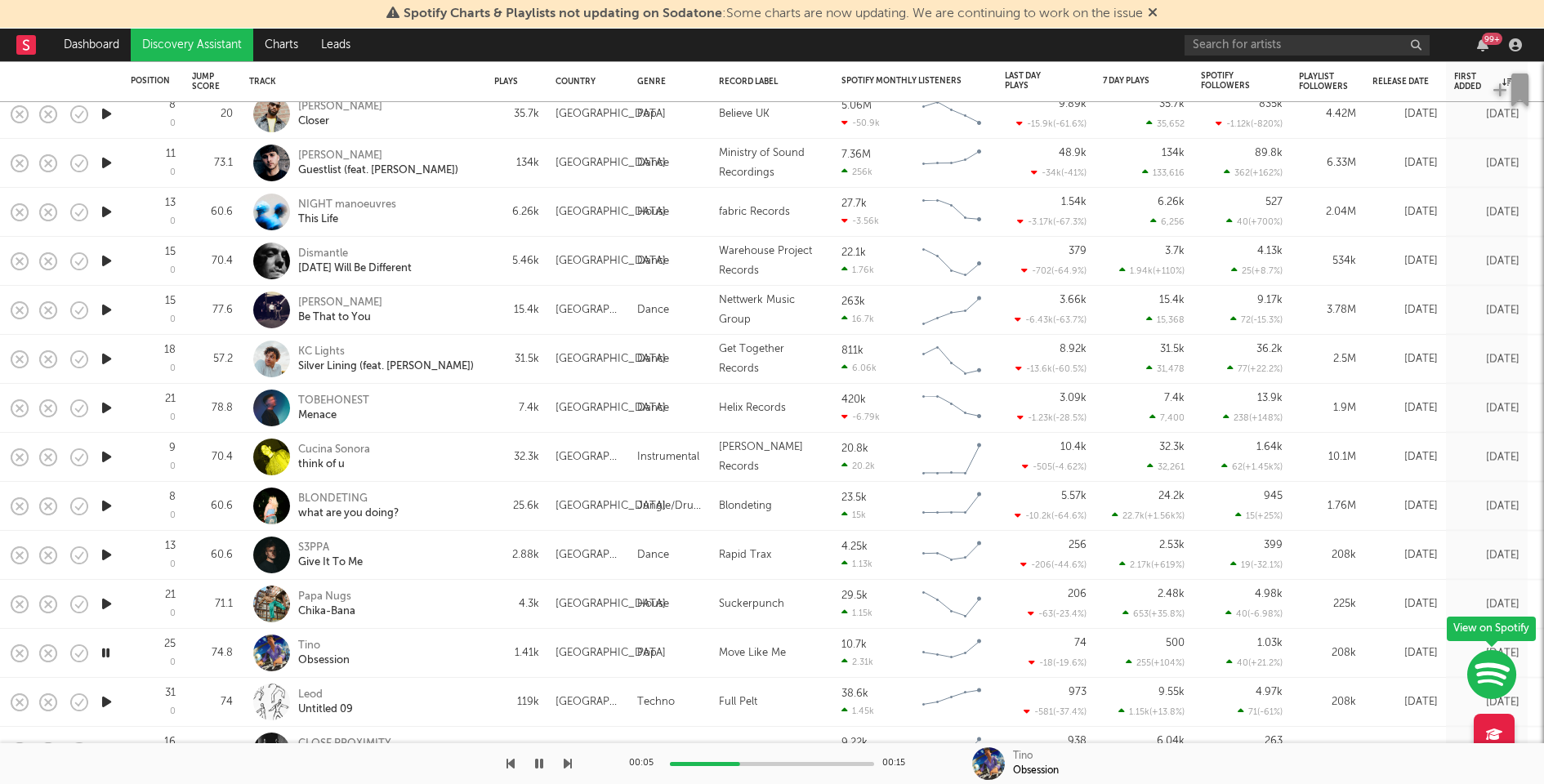
click at [103, 600] on icon "button" at bounding box center [107, 604] width 18 height 20
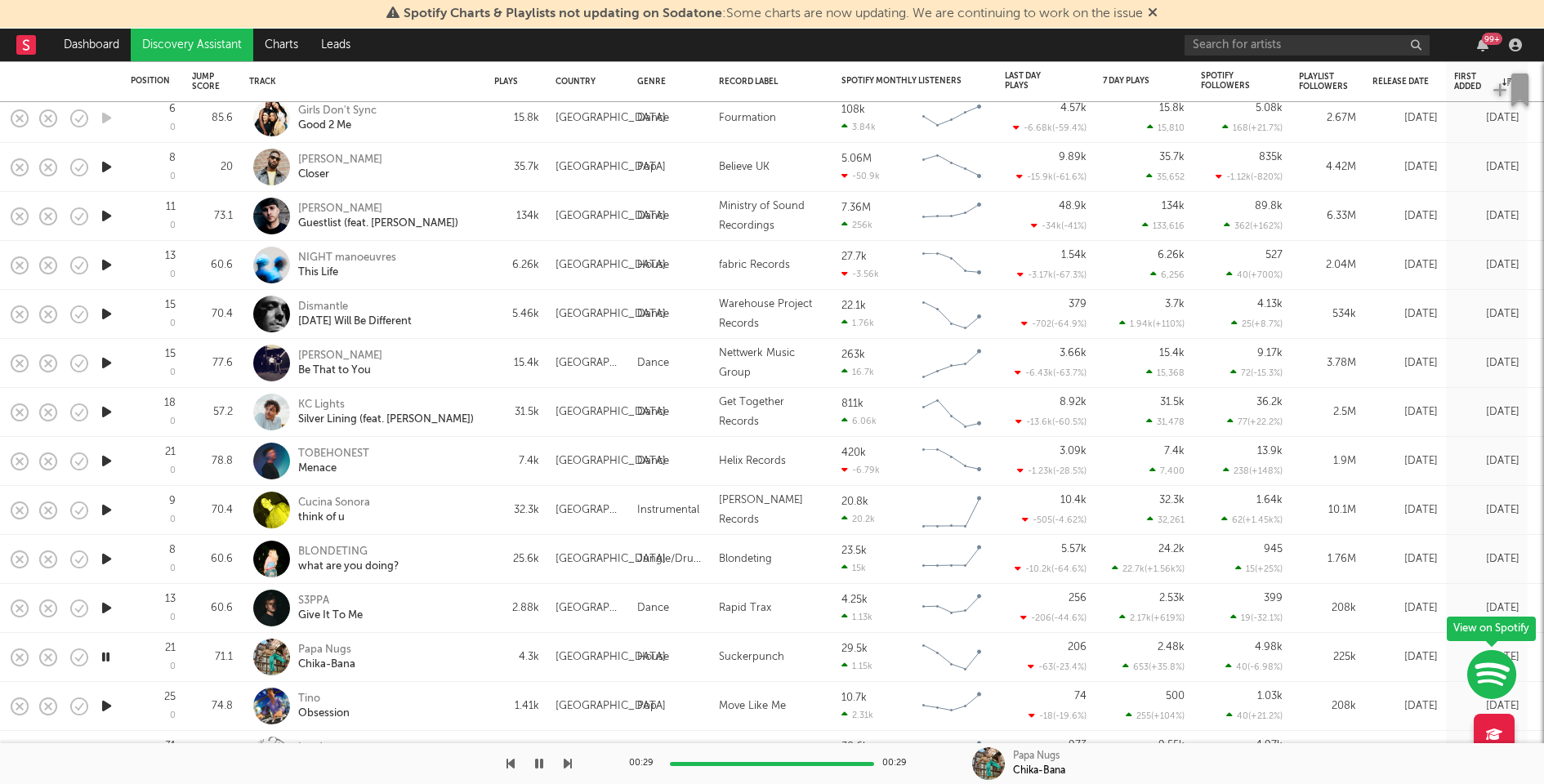
click at [108, 607] on icon "button" at bounding box center [107, 608] width 18 height 20
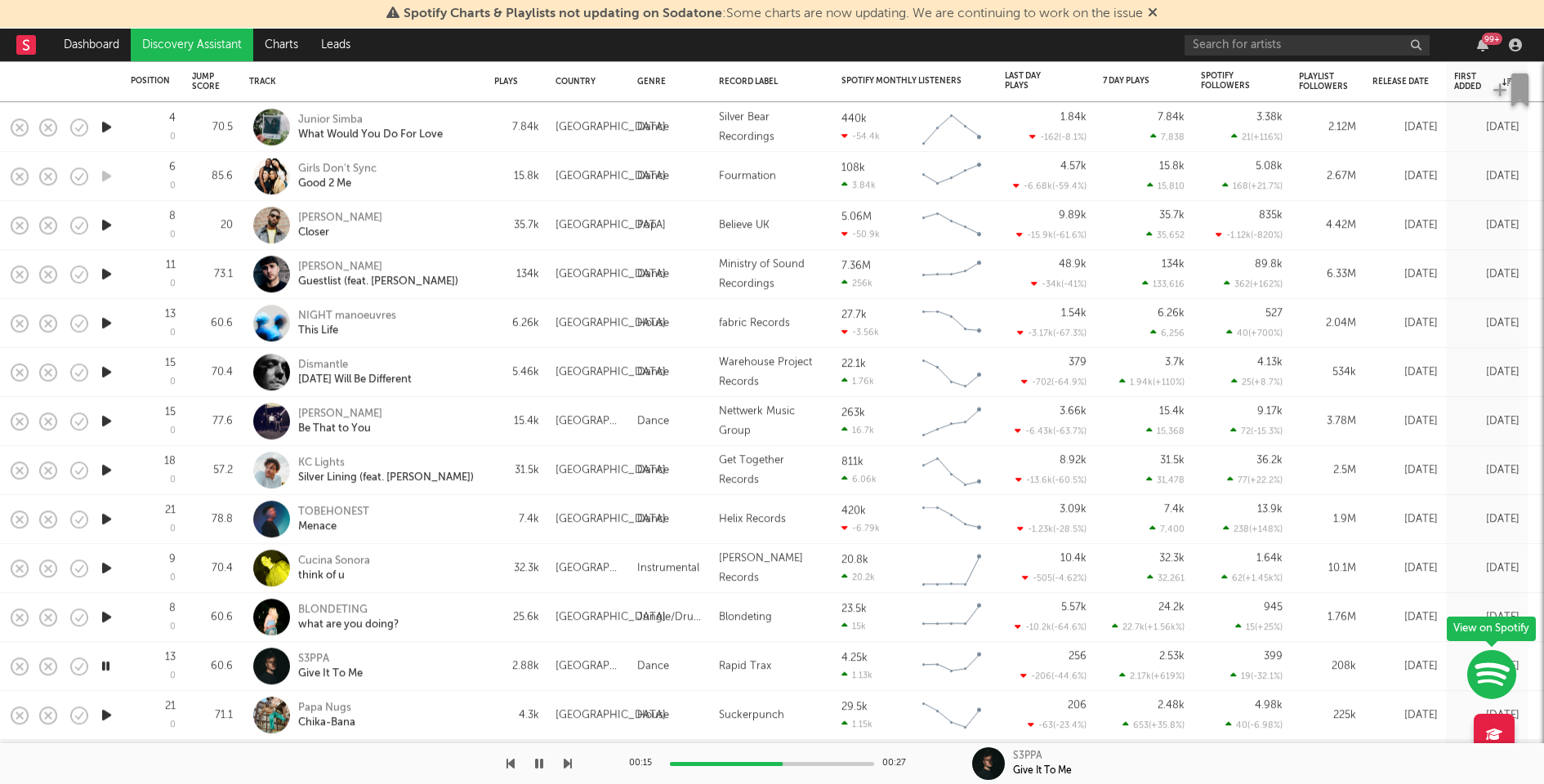
click at [412, 663] on div "S3PPA Give It To Me" at bounding box center [386, 667] width 176 height 29
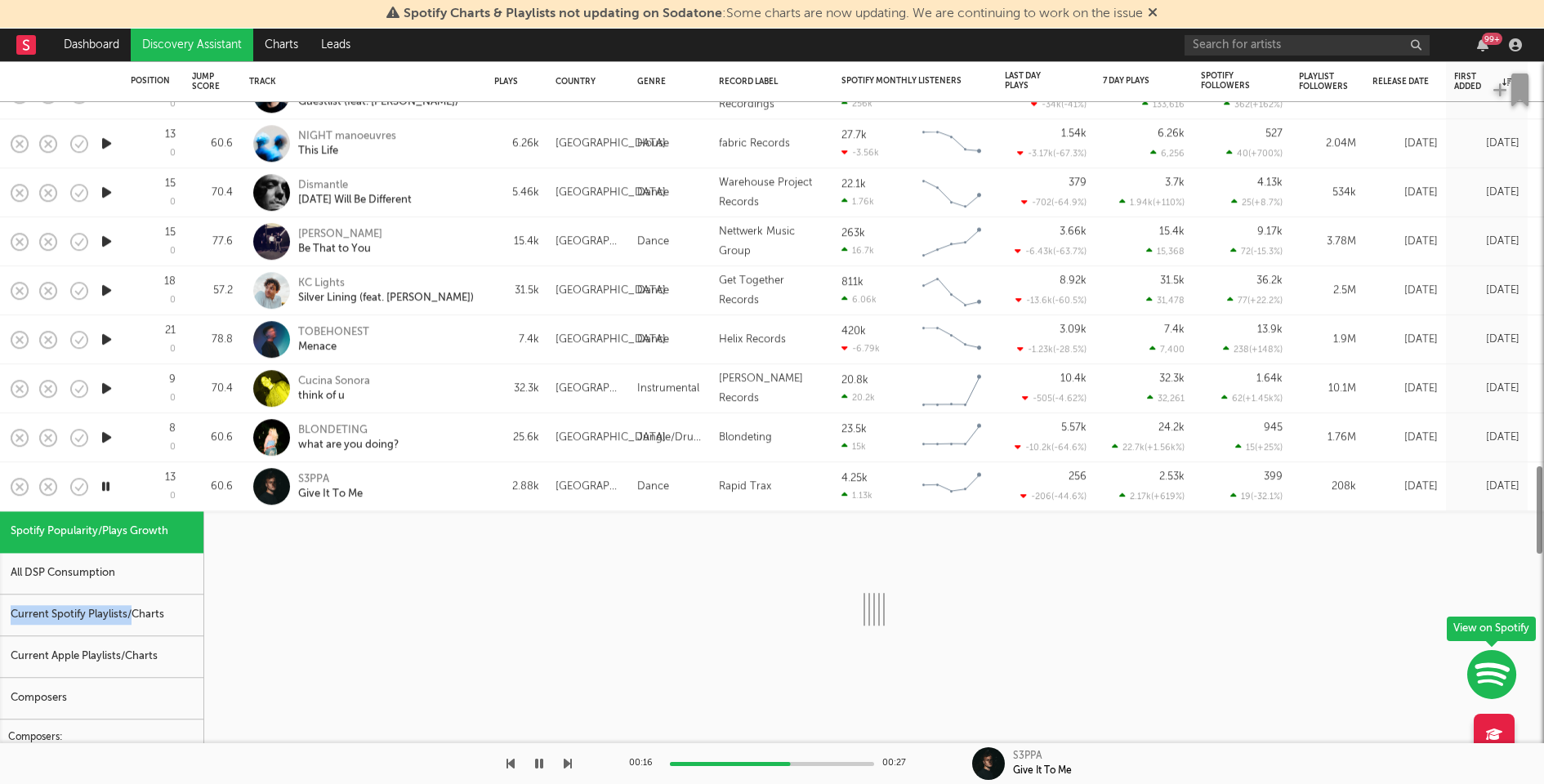
click at [132, 605] on div "Current Spotify Playlists/Charts" at bounding box center [101, 615] width 204 height 42
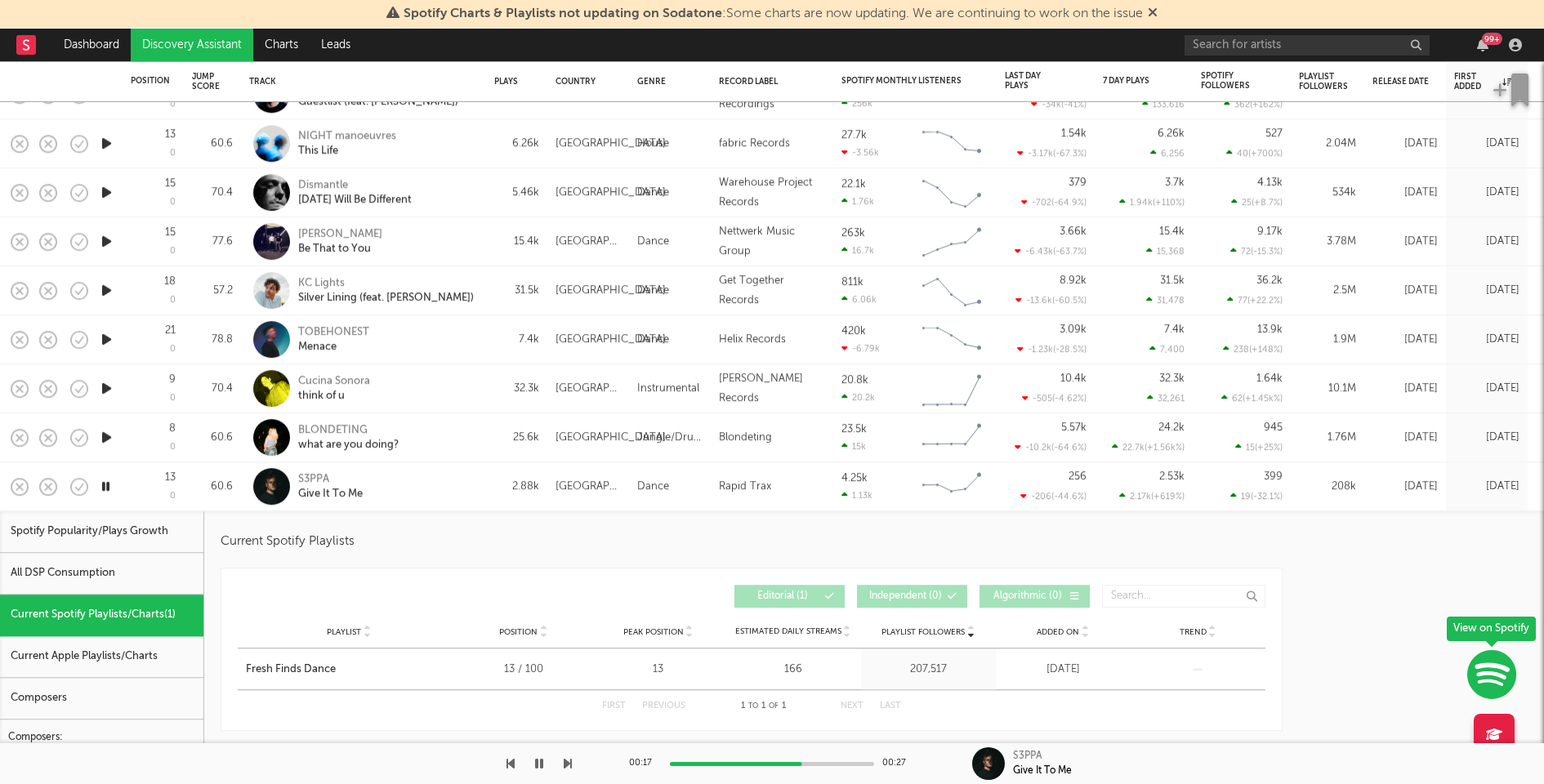
click at [477, 487] on div "S3PPA Give It To Me" at bounding box center [364, 486] width 229 height 48
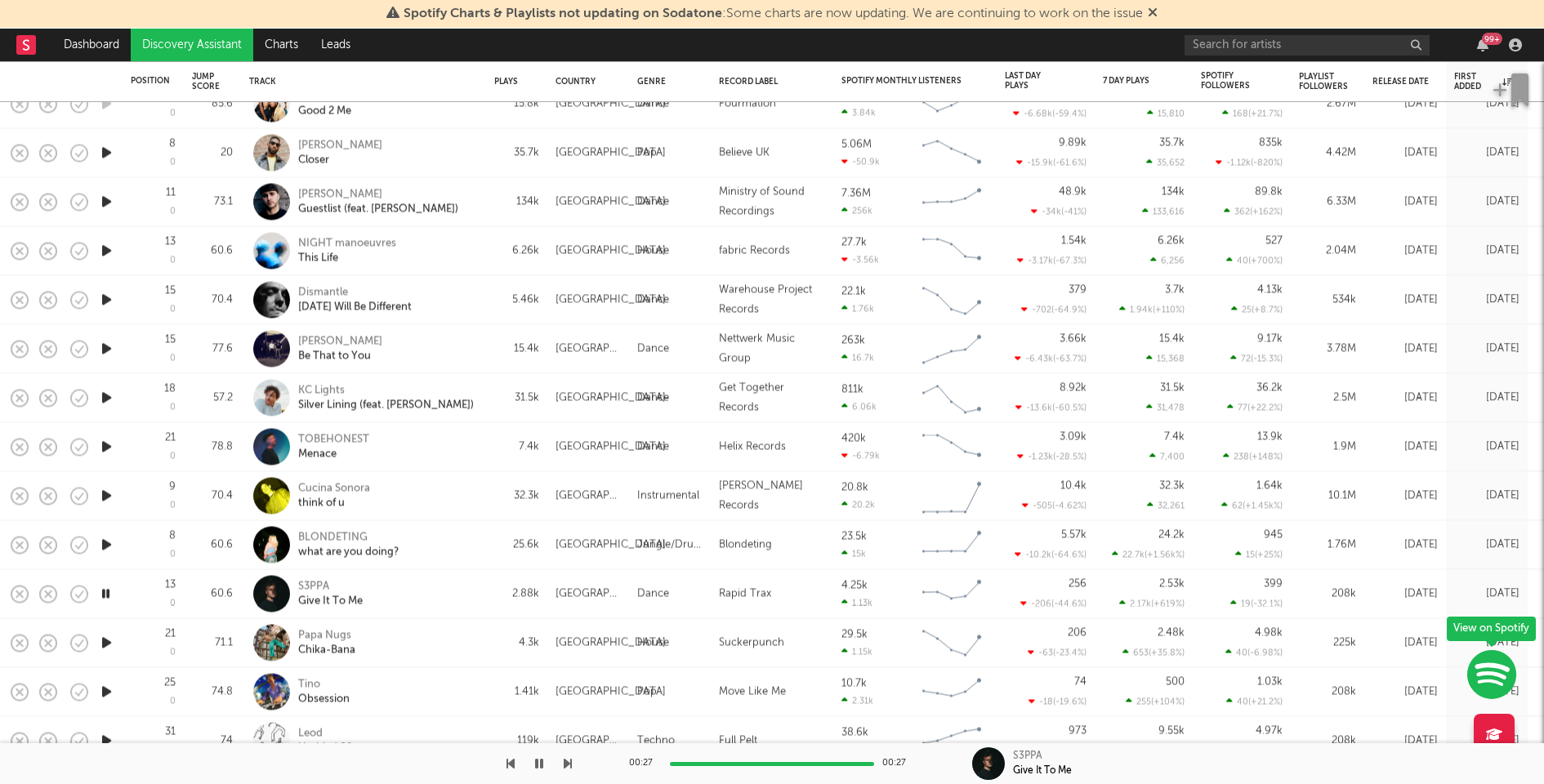
click at [106, 546] on icon "button" at bounding box center [107, 545] width 18 height 20
click at [108, 491] on icon "button" at bounding box center [107, 495] width 18 height 20
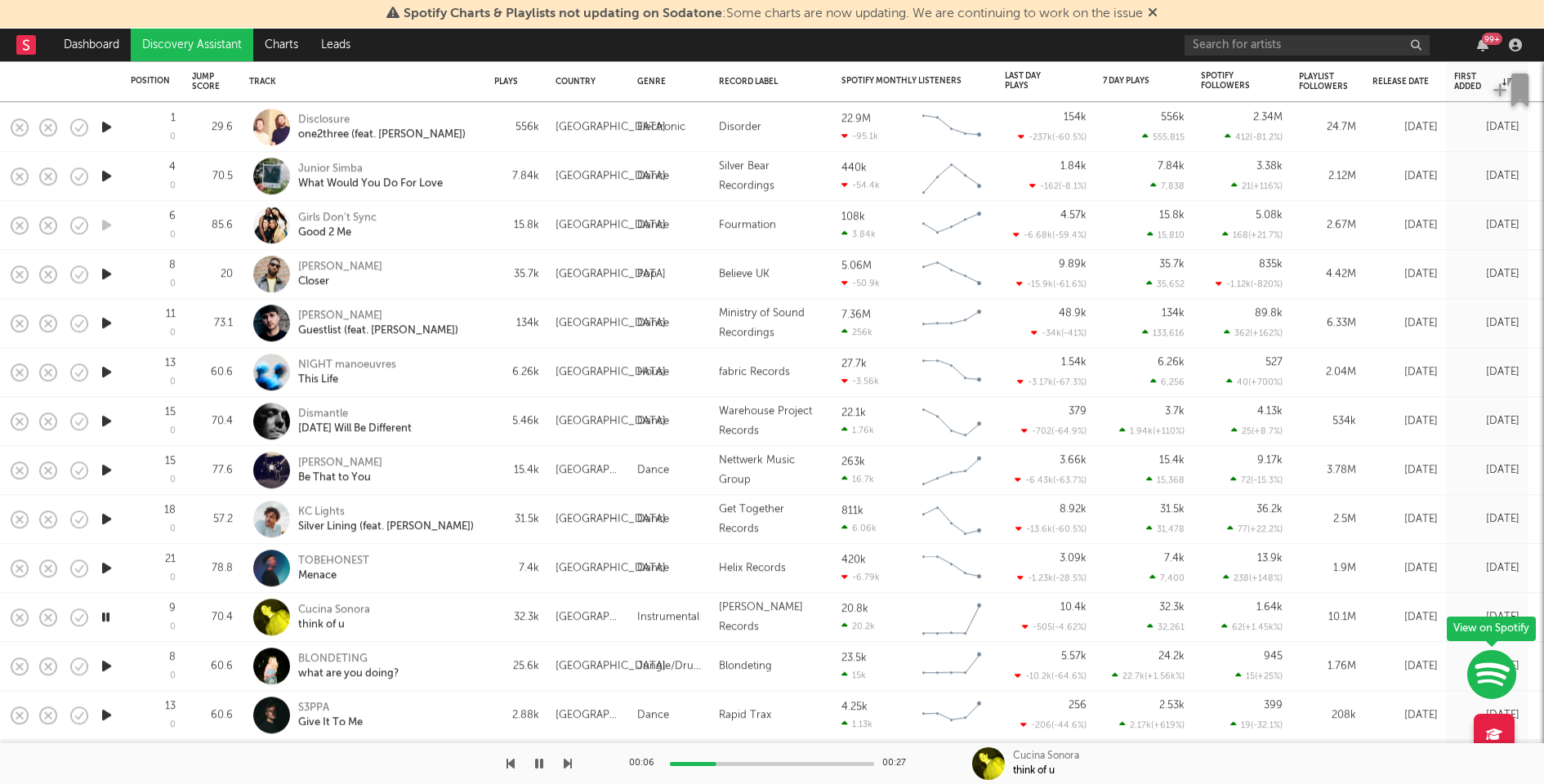
click at [445, 614] on div "Cucina Sonora think of u" at bounding box center [386, 617] width 176 height 29
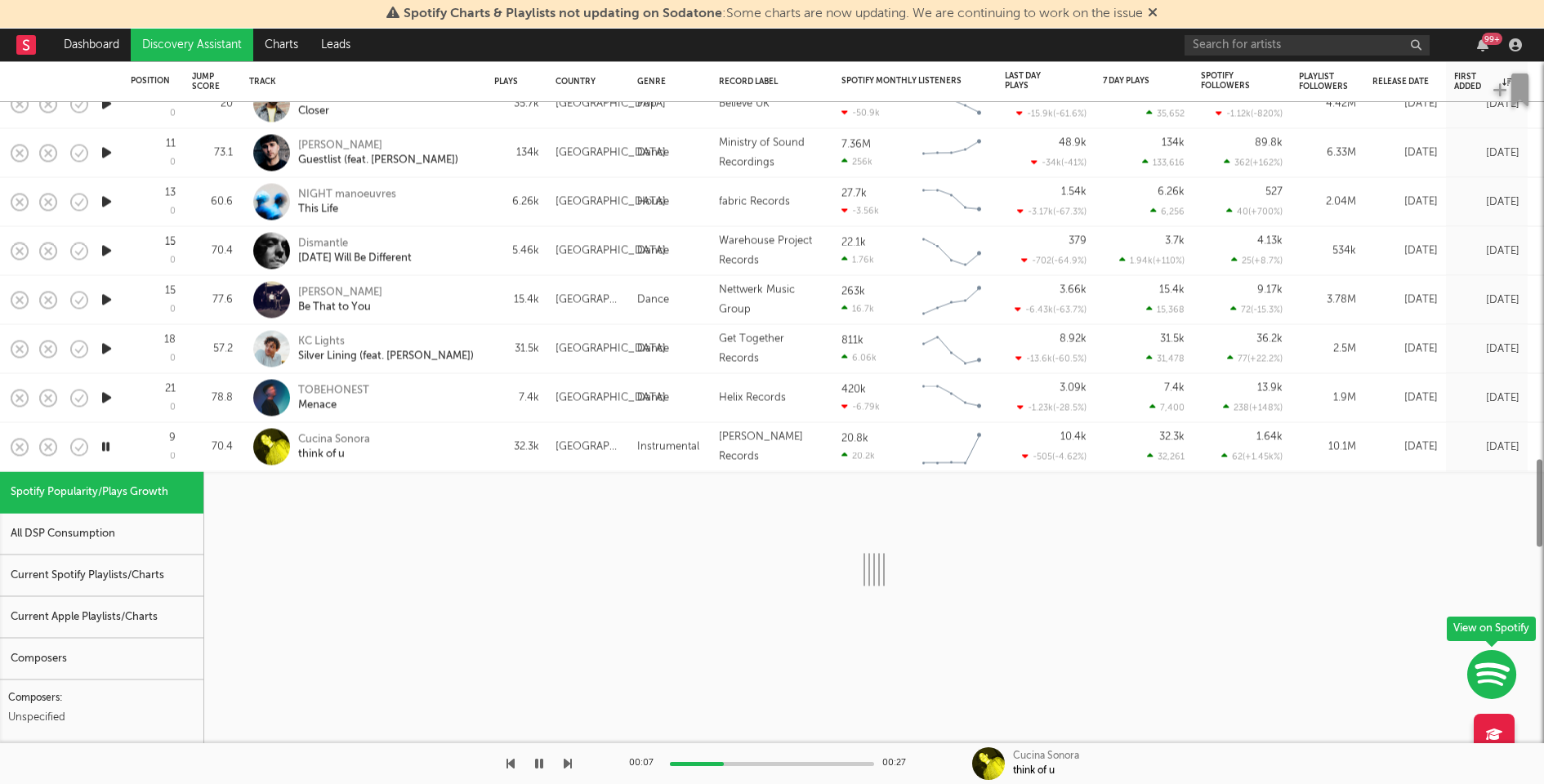
click at [143, 585] on div "Current Spotify Playlists/Charts" at bounding box center [101, 576] width 204 height 42
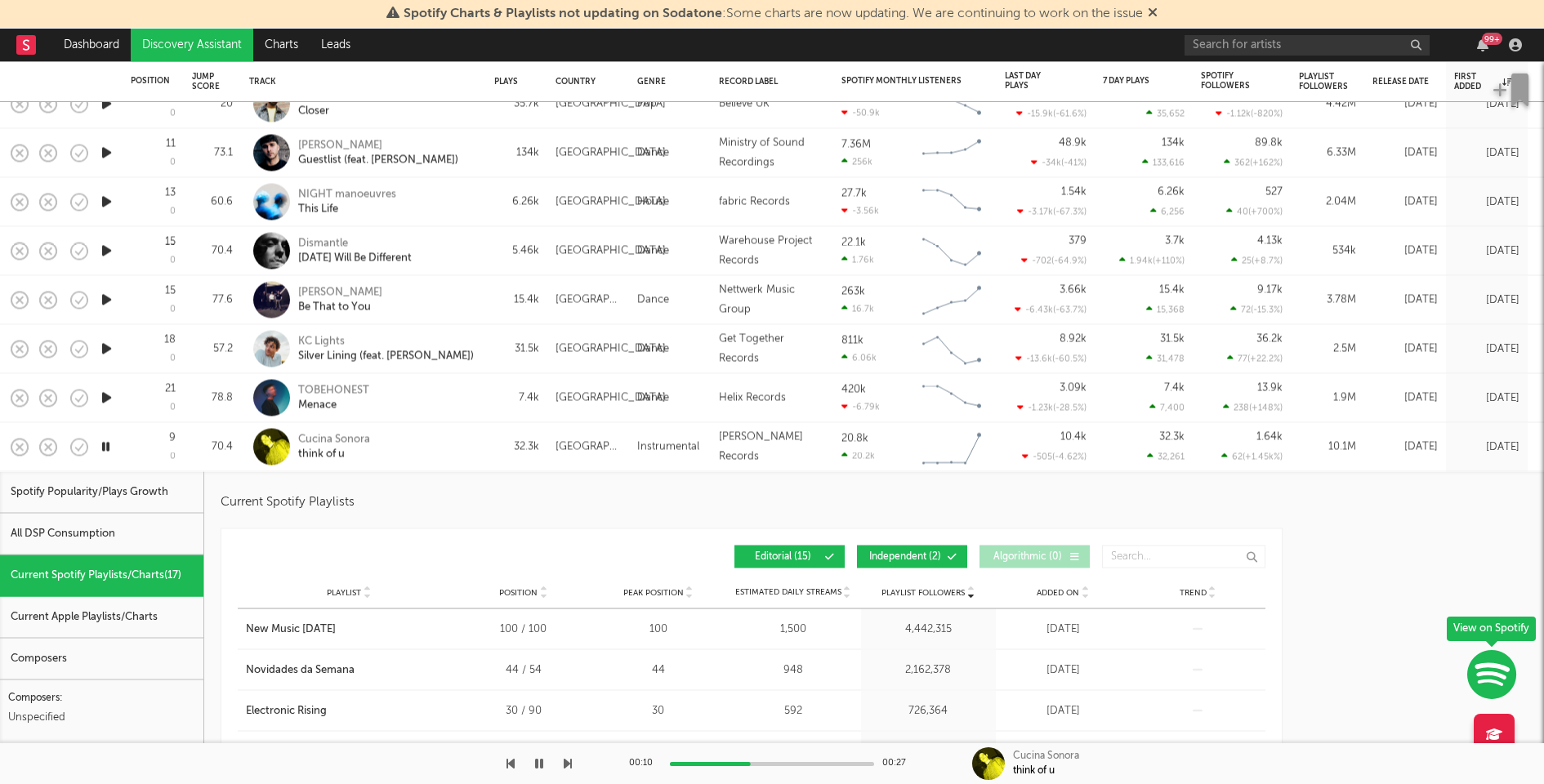
click at [876, 558] on span "Independent ( 2 )" at bounding box center [905, 557] width 75 height 10
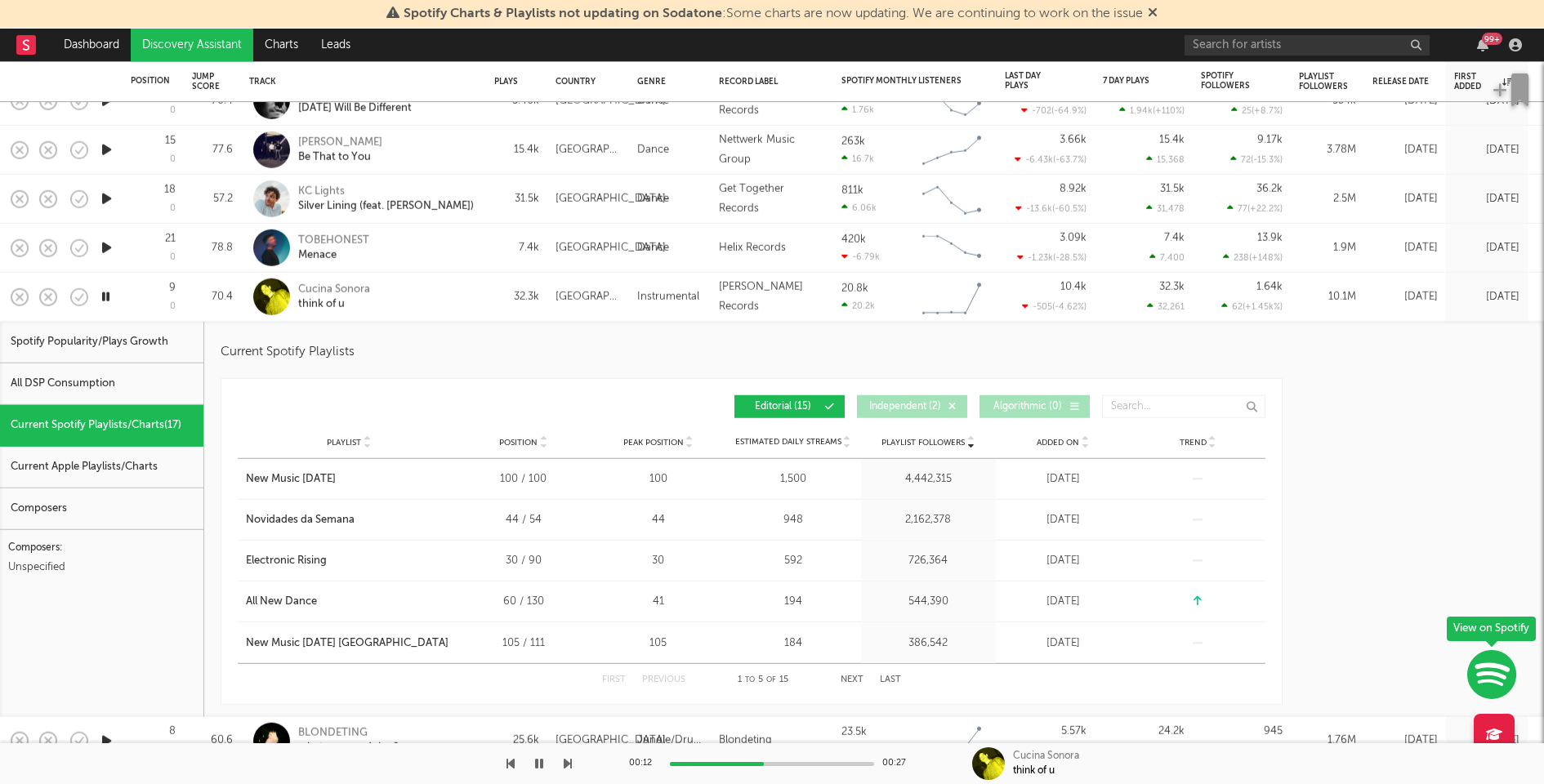
click at [859, 679] on button "Next" at bounding box center [851, 680] width 22 height 9
click at [614, 681] on button "First" at bounding box center [614, 680] width 23 height 9
click at [848, 683] on button "Next" at bounding box center [851, 680] width 22 height 9
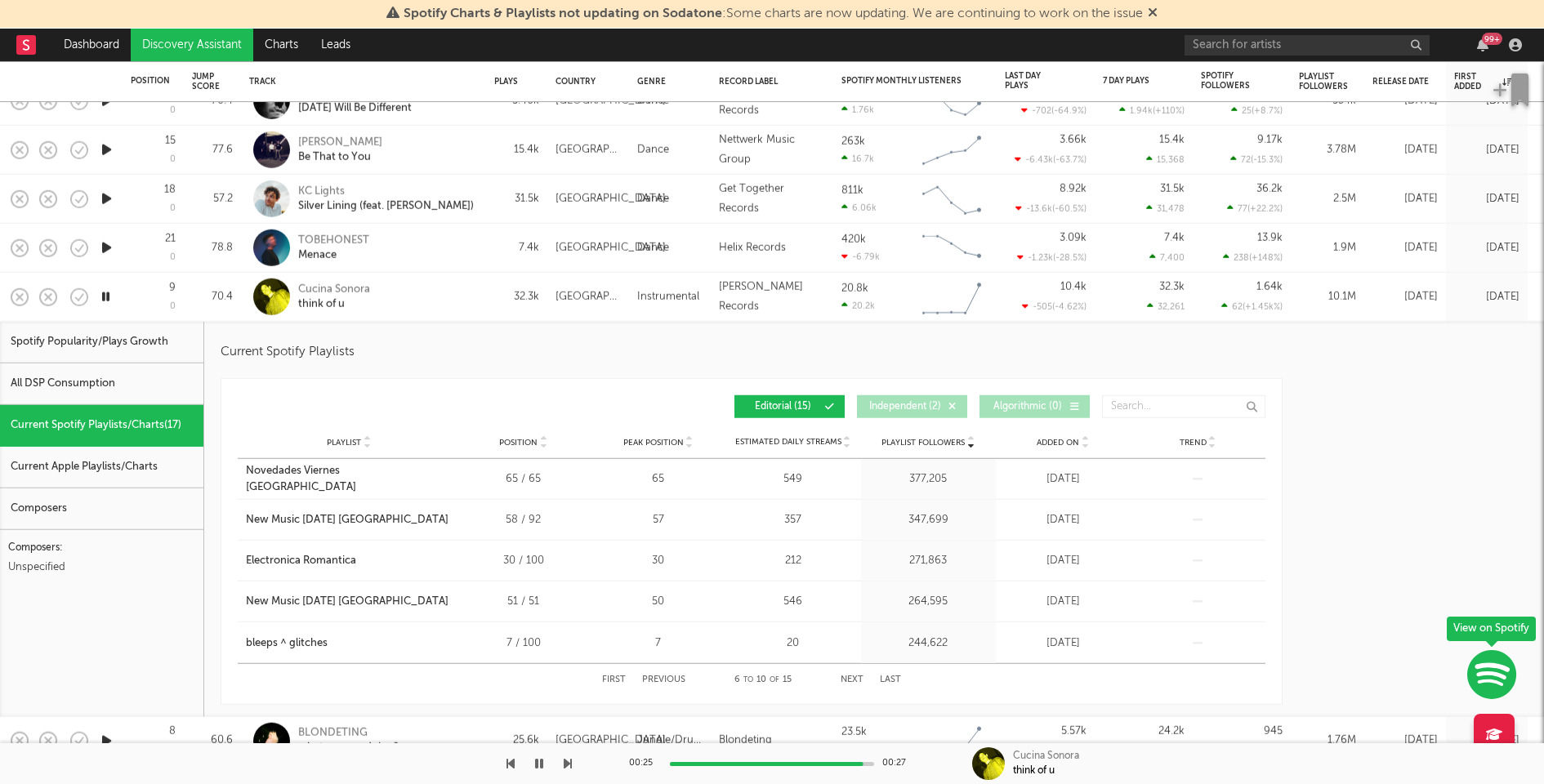
click at [416, 250] on div "TOBEHONEST Menace" at bounding box center [386, 248] width 176 height 29
select select "1w"
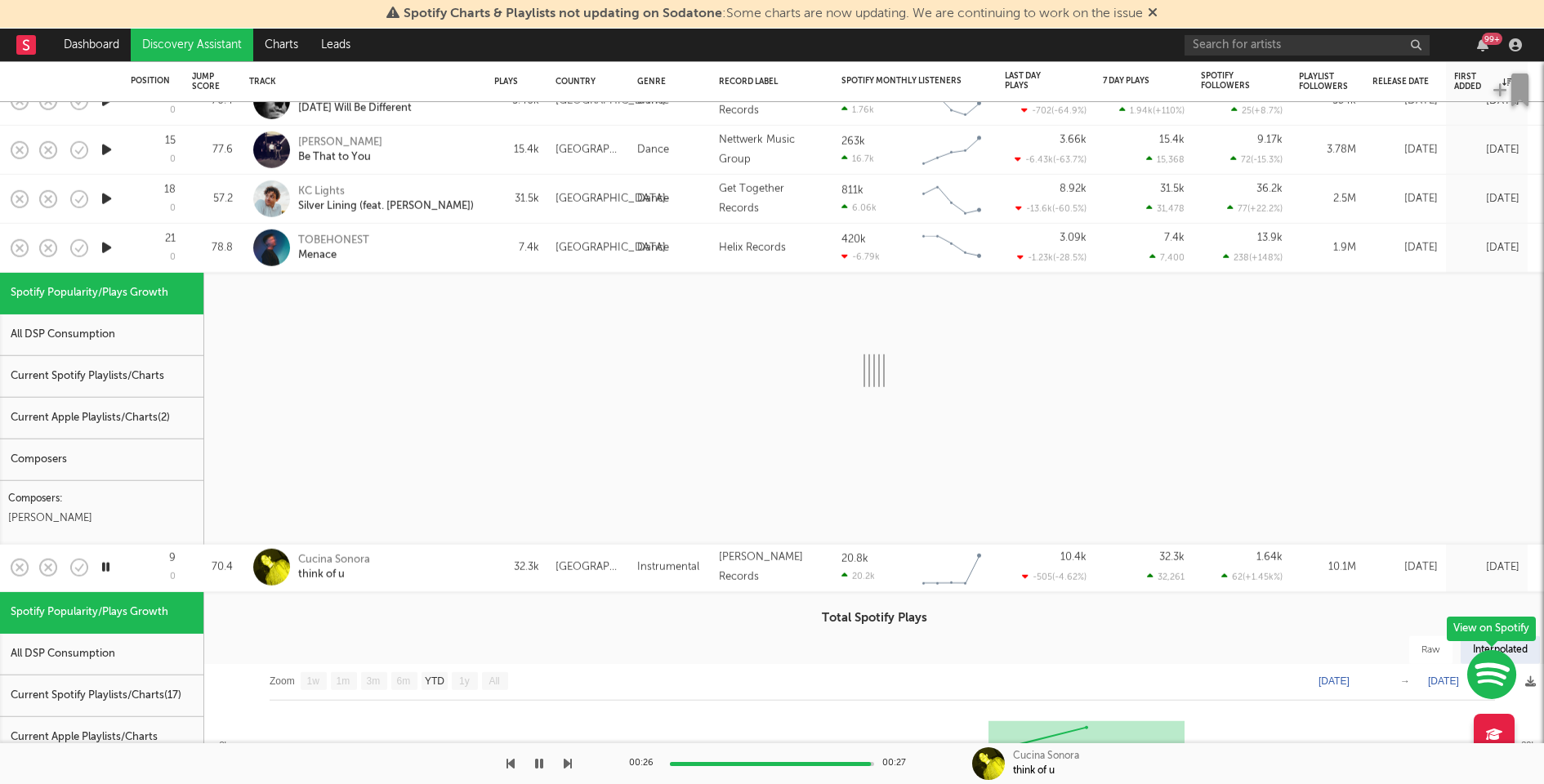
click at [160, 372] on div "Current Spotify Playlists/Charts" at bounding box center [101, 376] width 204 height 42
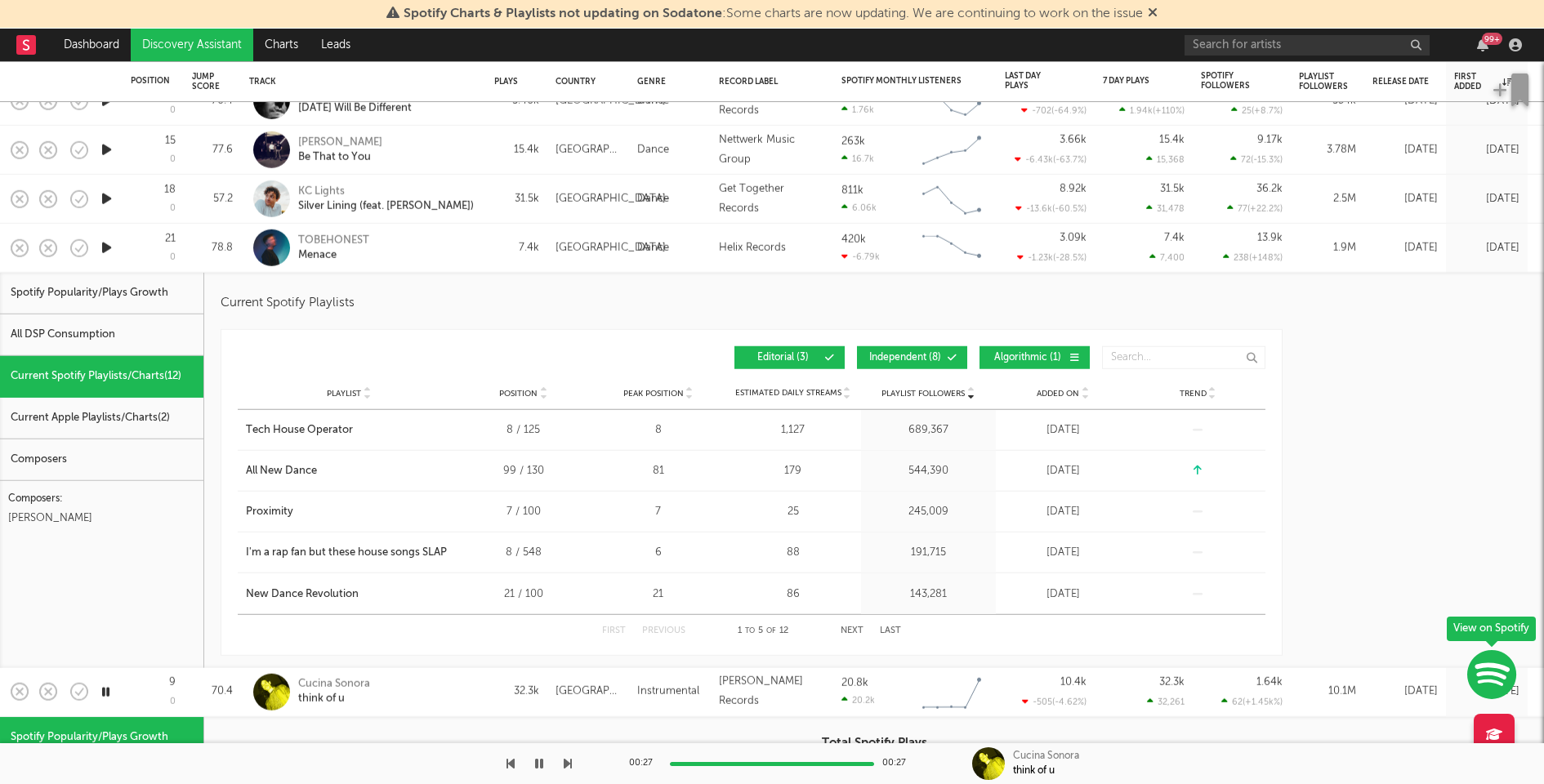
click at [903, 360] on span "Independent ( 8 )" at bounding box center [905, 358] width 75 height 10
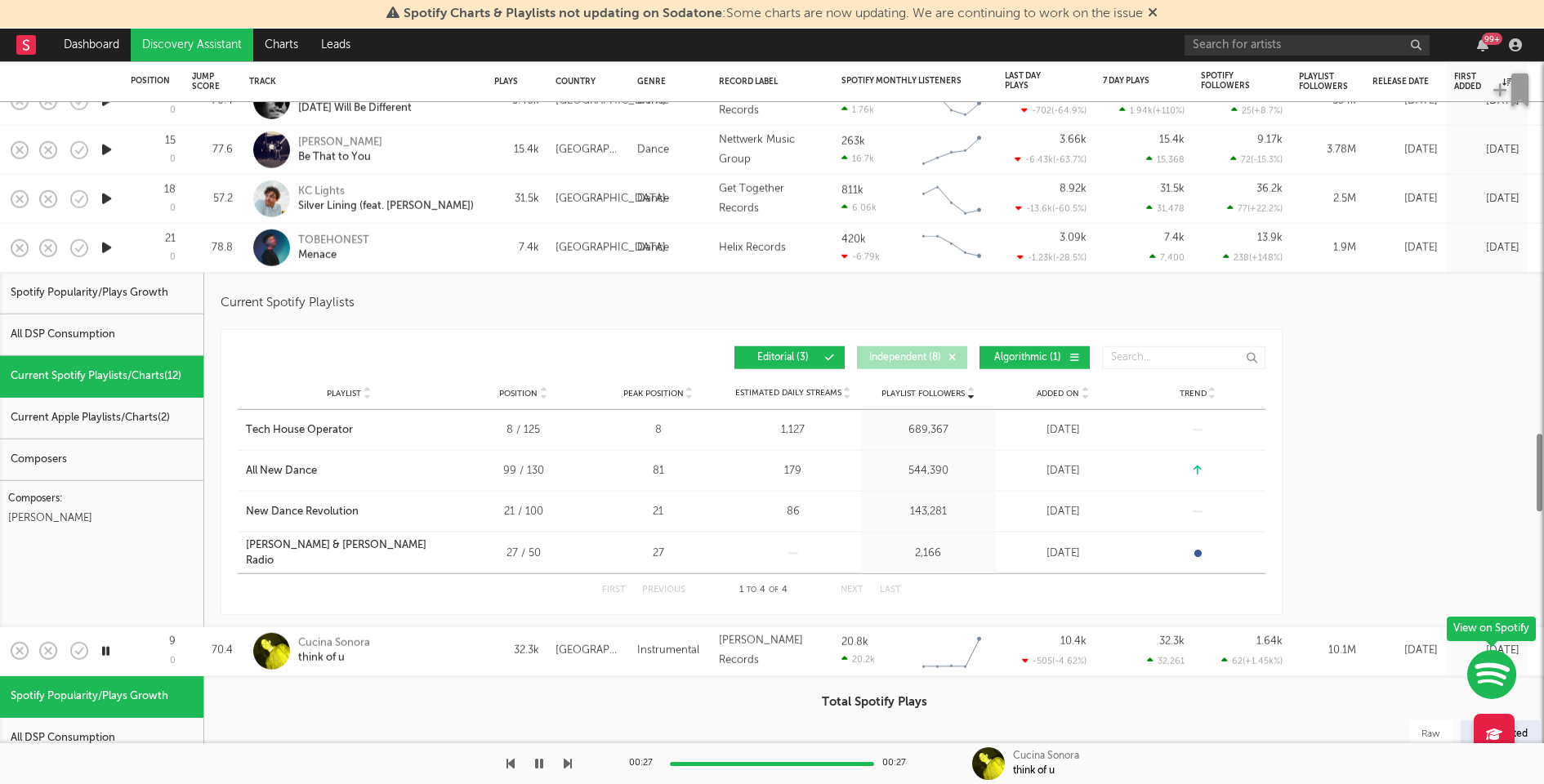
click at [1040, 358] on span "Algorithmic ( 1 )" at bounding box center [1027, 358] width 75 height 10
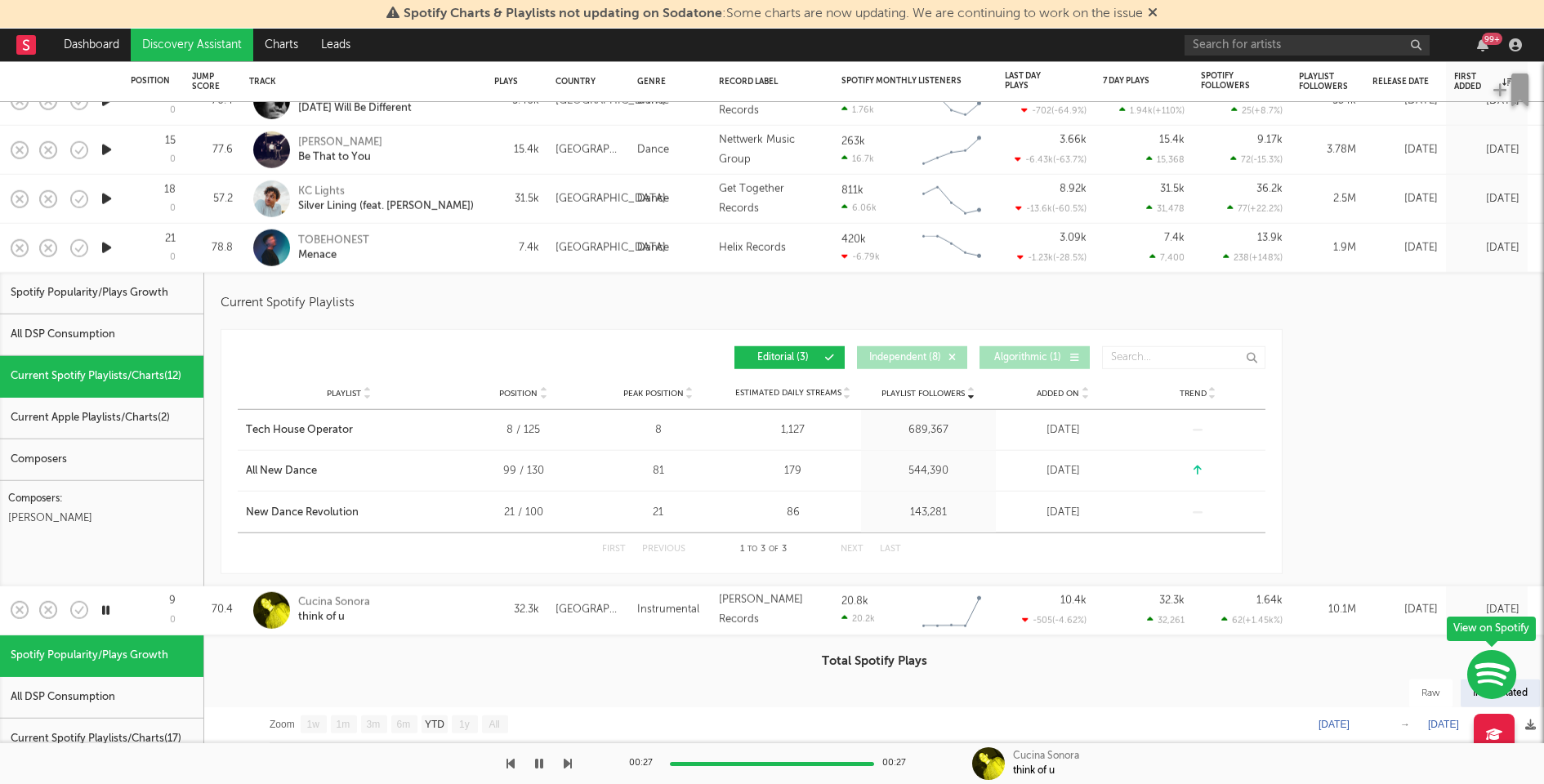
click at [468, 250] on div "TOBEHONEST Menace" at bounding box center [386, 248] width 176 height 29
select select "1w"
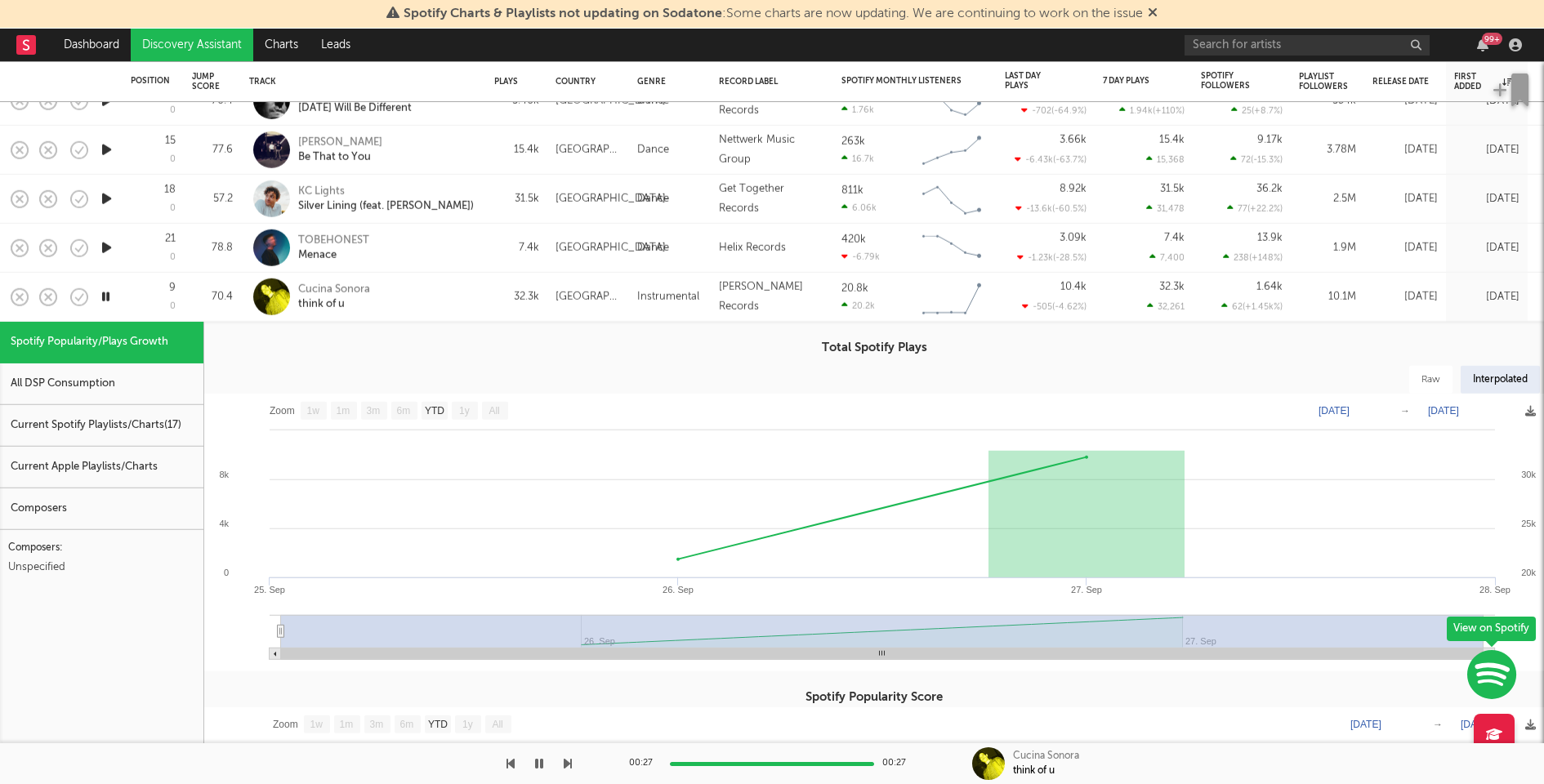
click at [154, 415] on div "Current Spotify Playlists/Charts ( 17 )" at bounding box center [101, 426] width 204 height 42
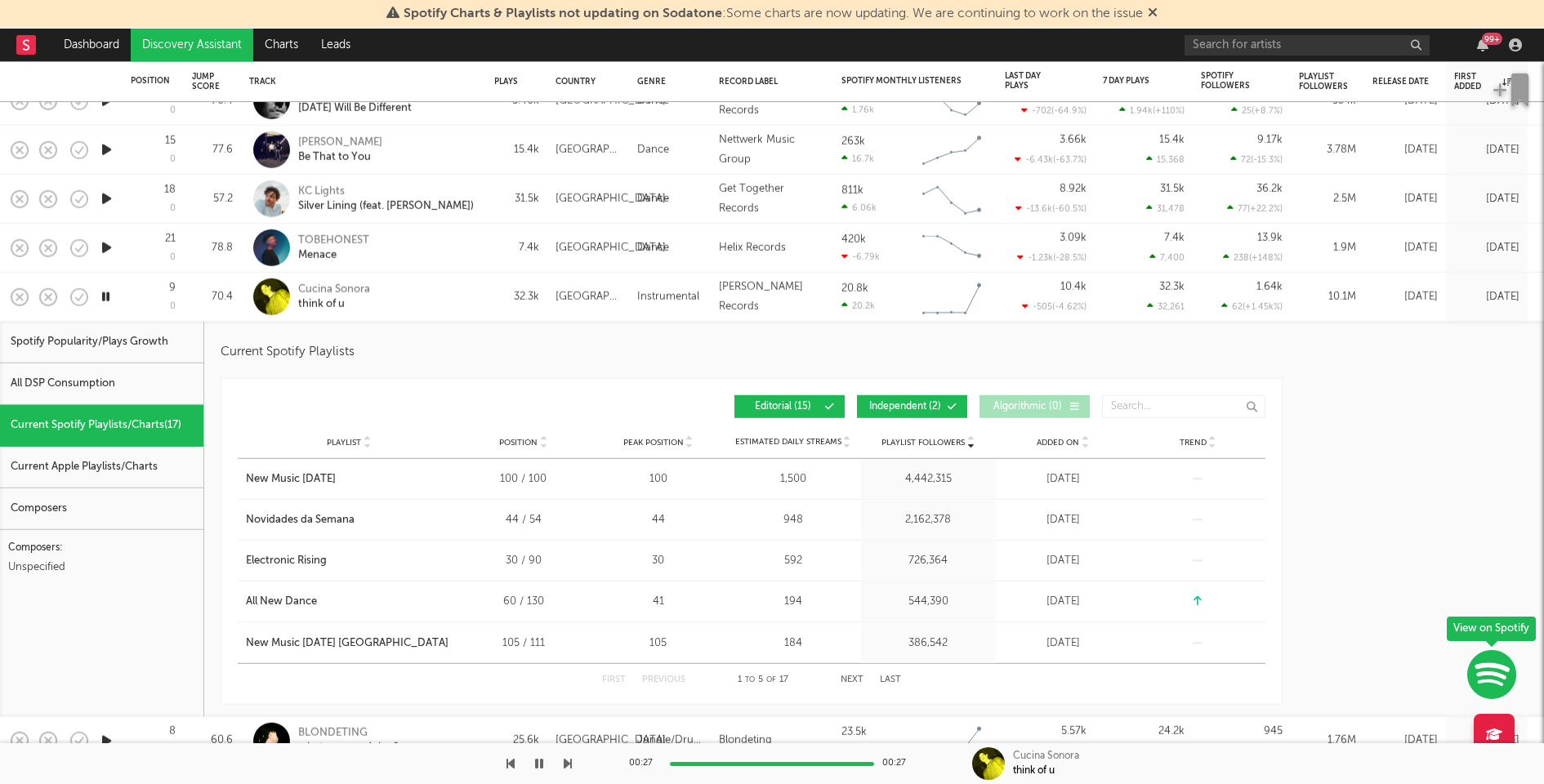
click at [908, 405] on span "Independent ( 2 )" at bounding box center [905, 407] width 75 height 10
click at [847, 678] on button "Next" at bounding box center [851, 680] width 22 height 9
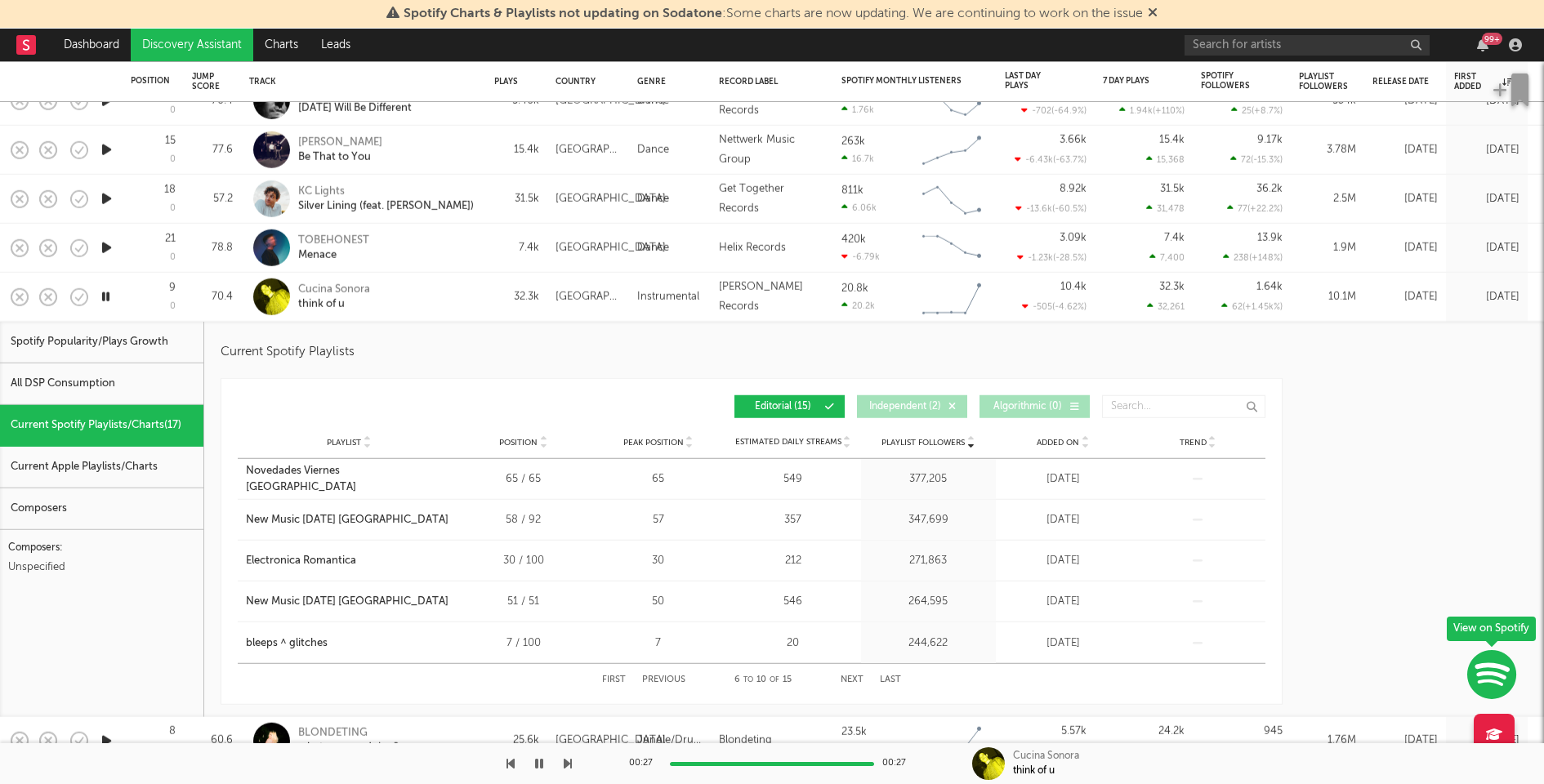
click at [847, 678] on button "Next" at bounding box center [851, 680] width 22 height 9
click at [437, 283] on div "Cucina Sonora think of u" at bounding box center [386, 296] width 176 height 29
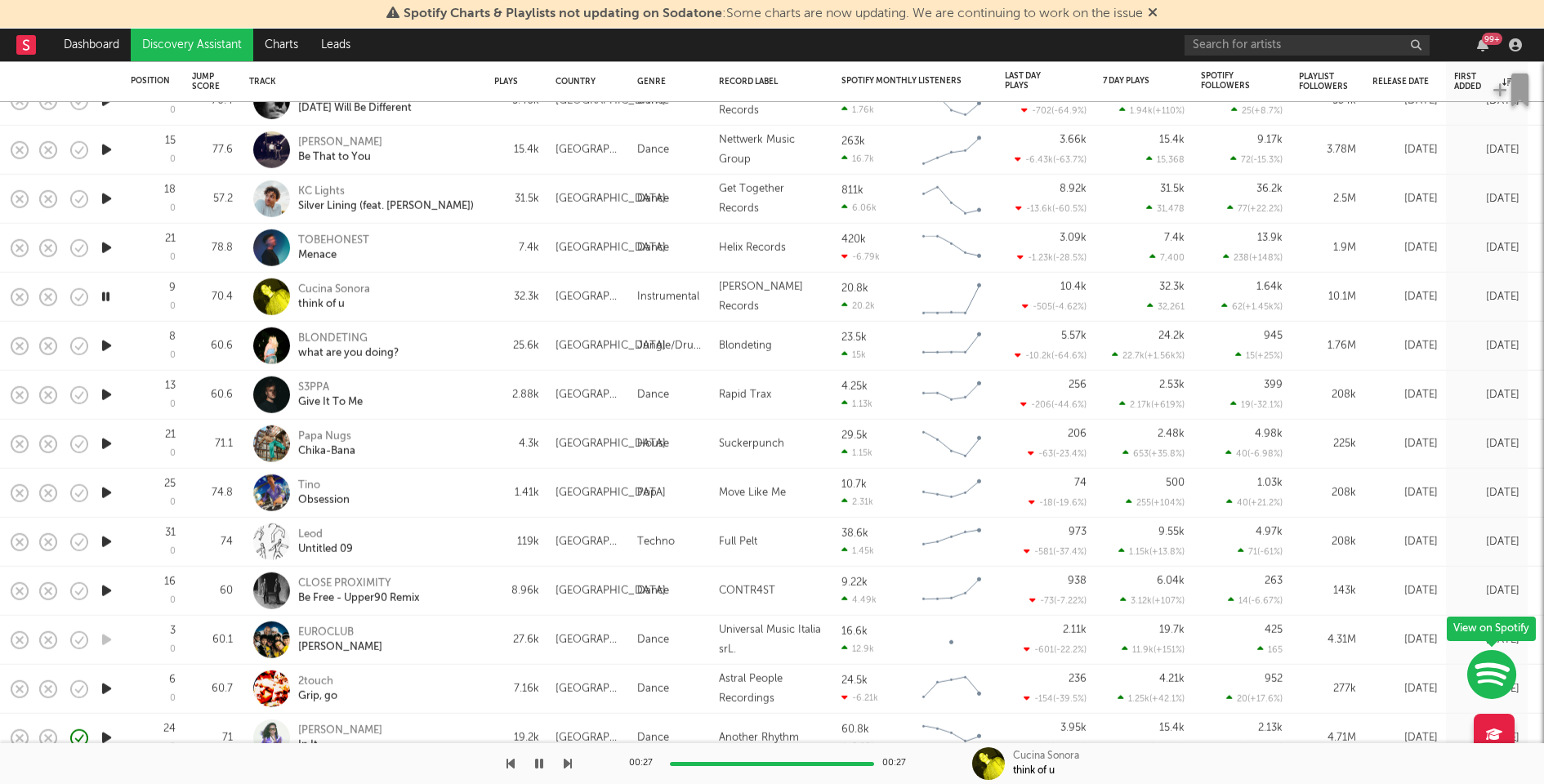
click at [103, 242] on icon "button" at bounding box center [107, 248] width 18 height 20
click at [837, 766] on div "00:10 00:15" at bounding box center [772, 764] width 286 height 41
click at [847, 763] on div at bounding box center [772, 764] width 204 height 4
click at [455, 246] on div "TOBEHONEST Menace" at bounding box center [386, 248] width 176 height 29
select select "1w"
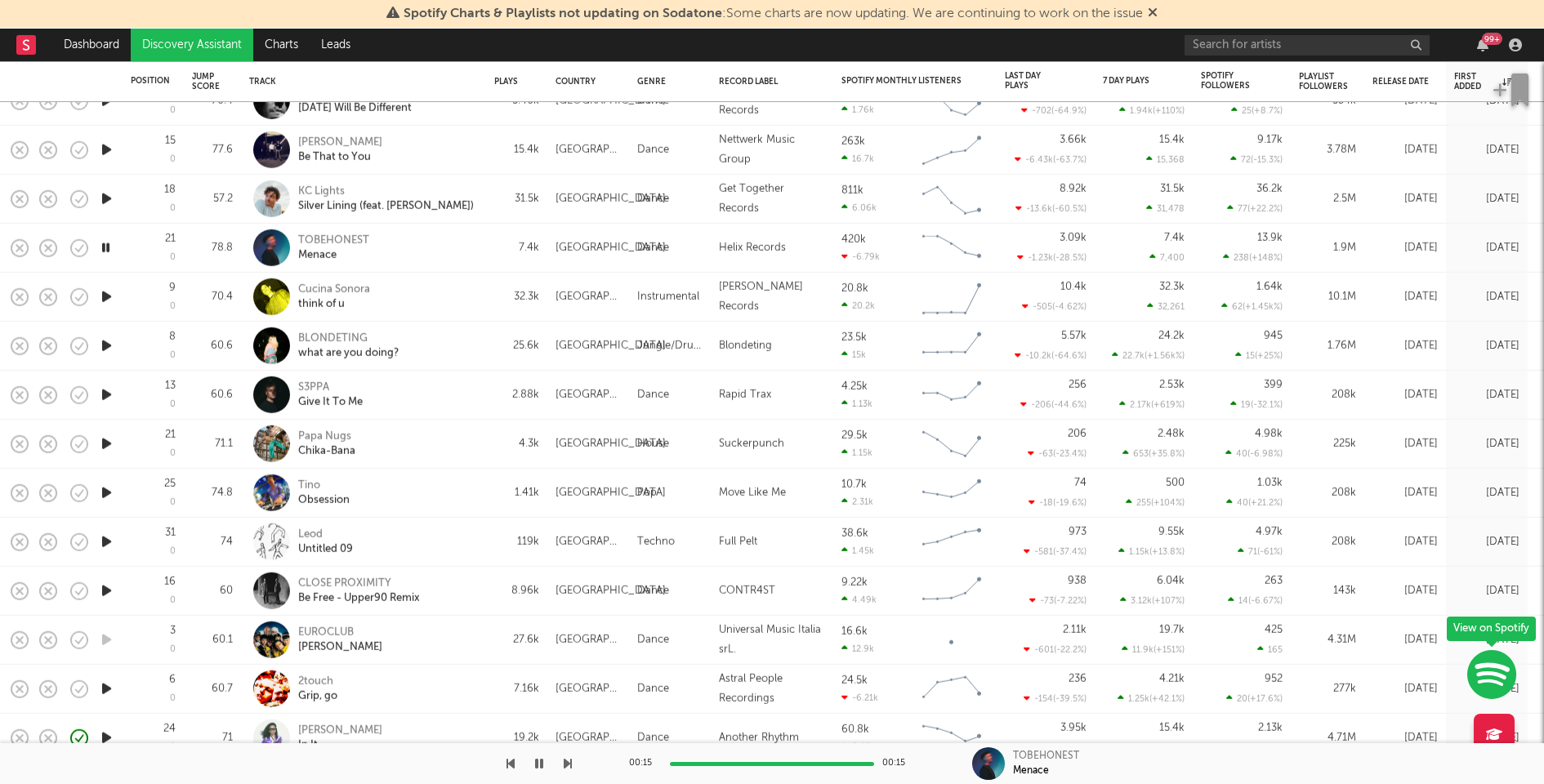
select select "1w"
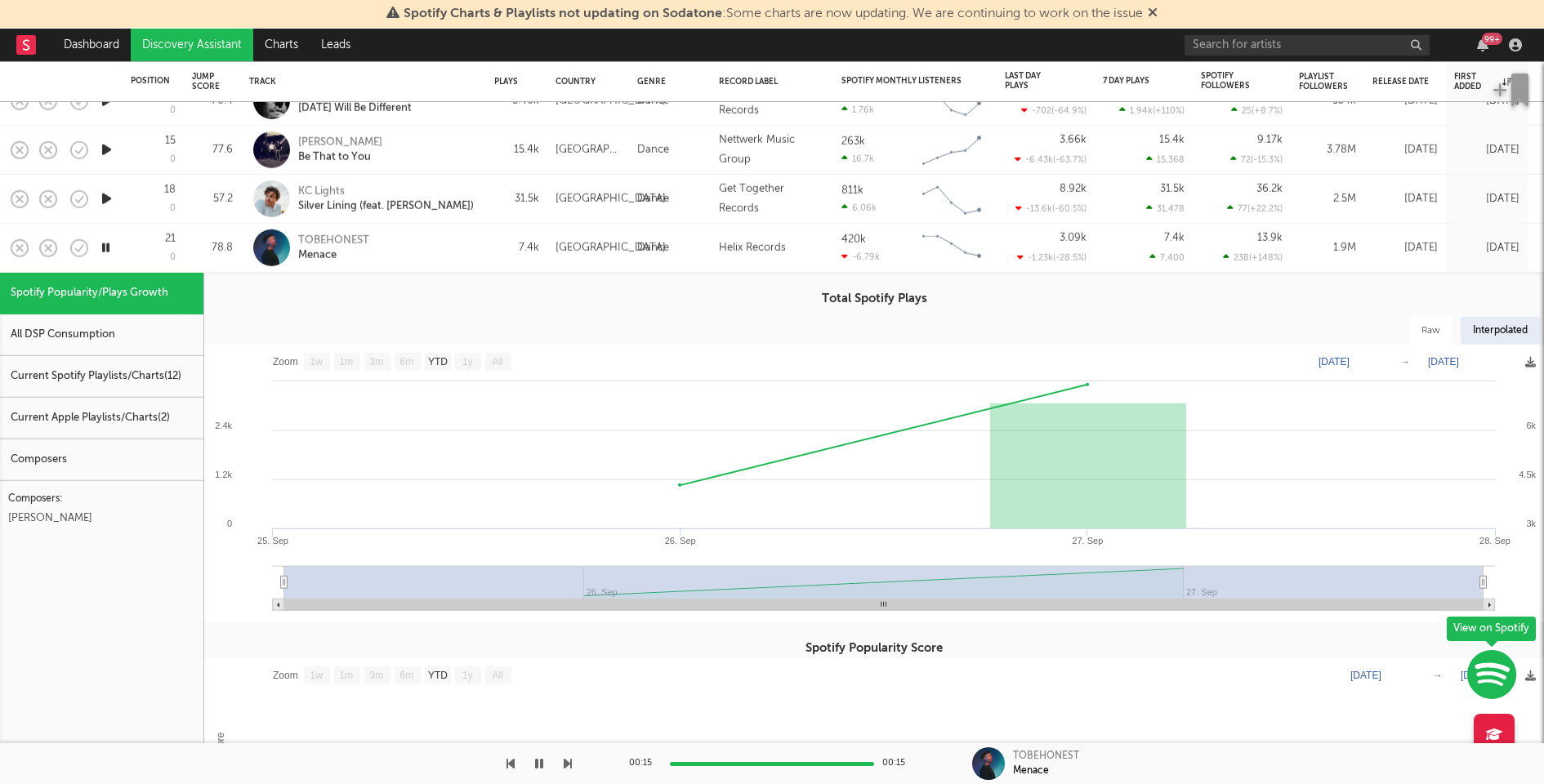
click at [181, 375] on div "Current Spotify Playlists/Charts ( 12 )" at bounding box center [101, 376] width 204 height 42
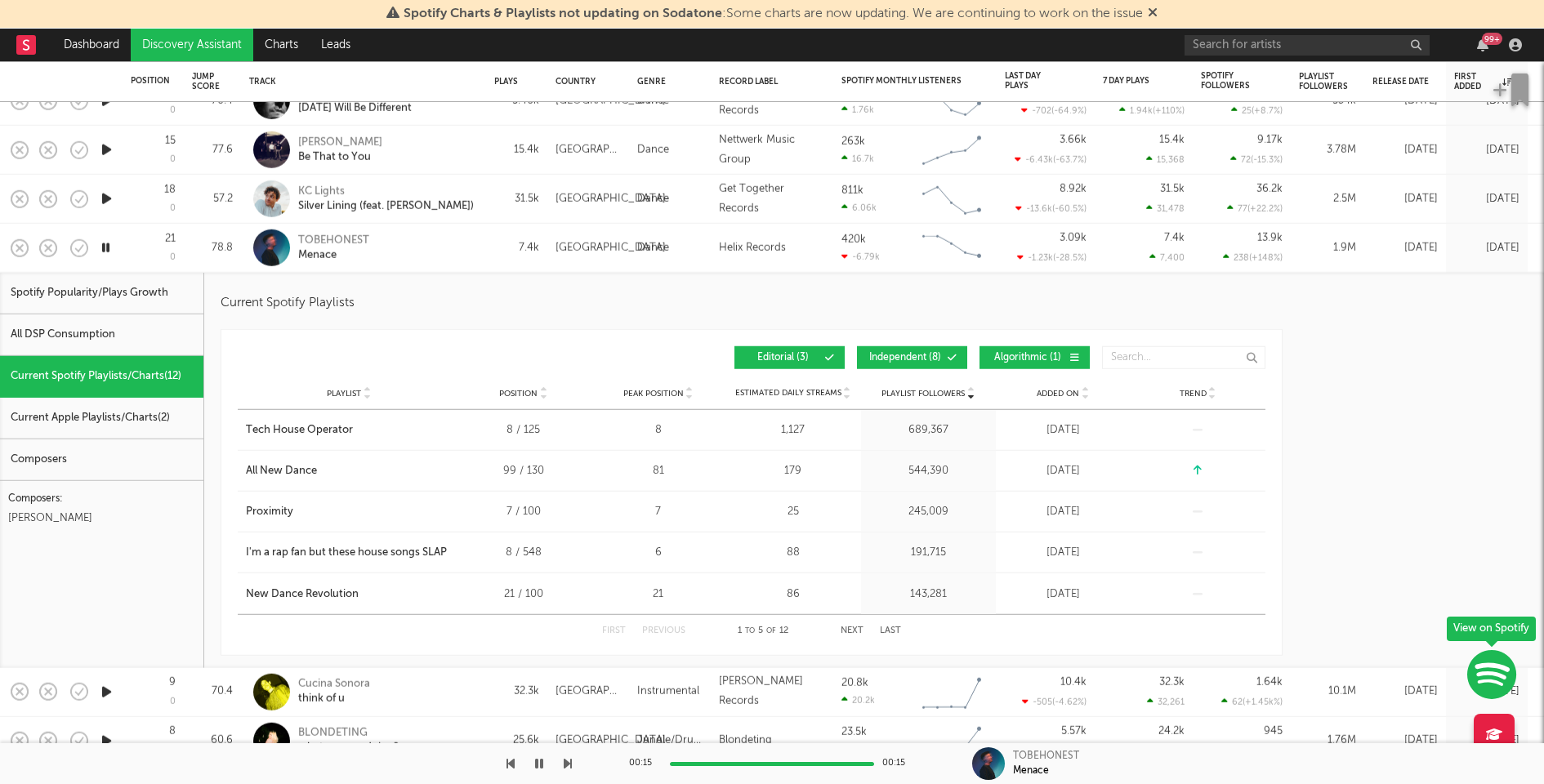
click at [885, 355] on span "Independent ( 8 )" at bounding box center [905, 358] width 75 height 10
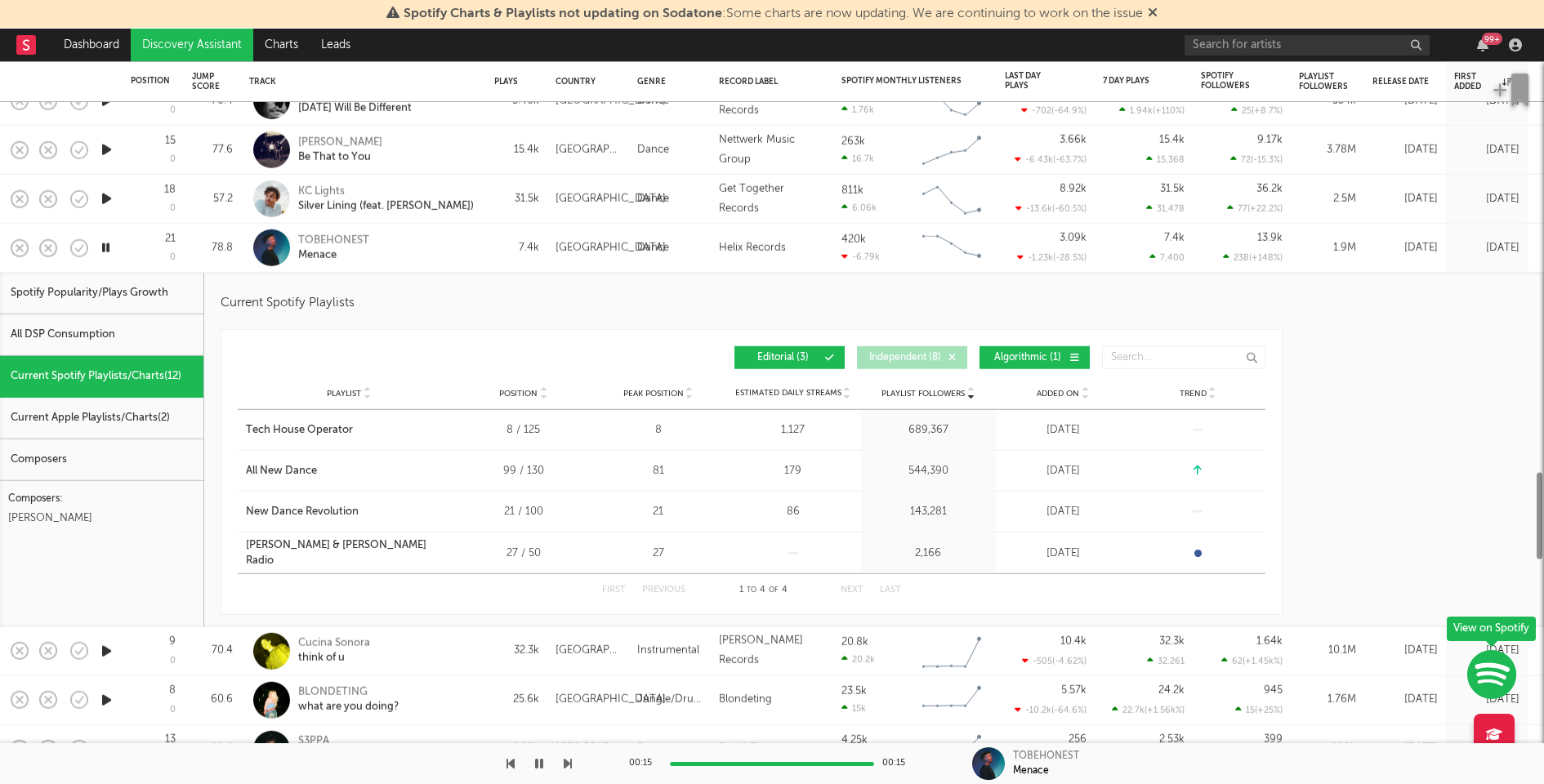
click at [987, 355] on button "Algorithmic ( 1 )" at bounding box center [1035, 357] width 110 height 22
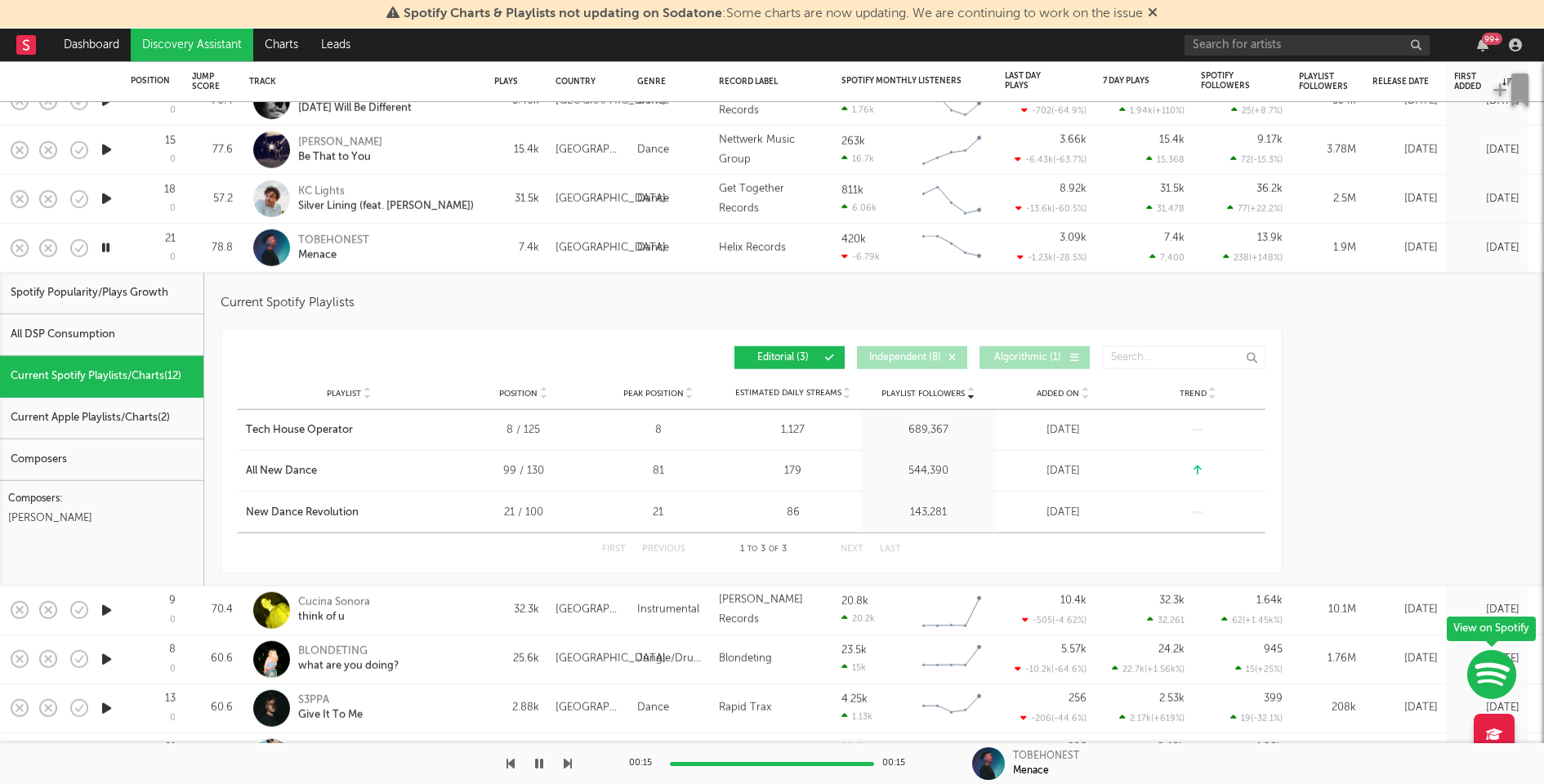
click at [424, 261] on div "TOBEHONEST Menace" at bounding box center [364, 248] width 229 height 48
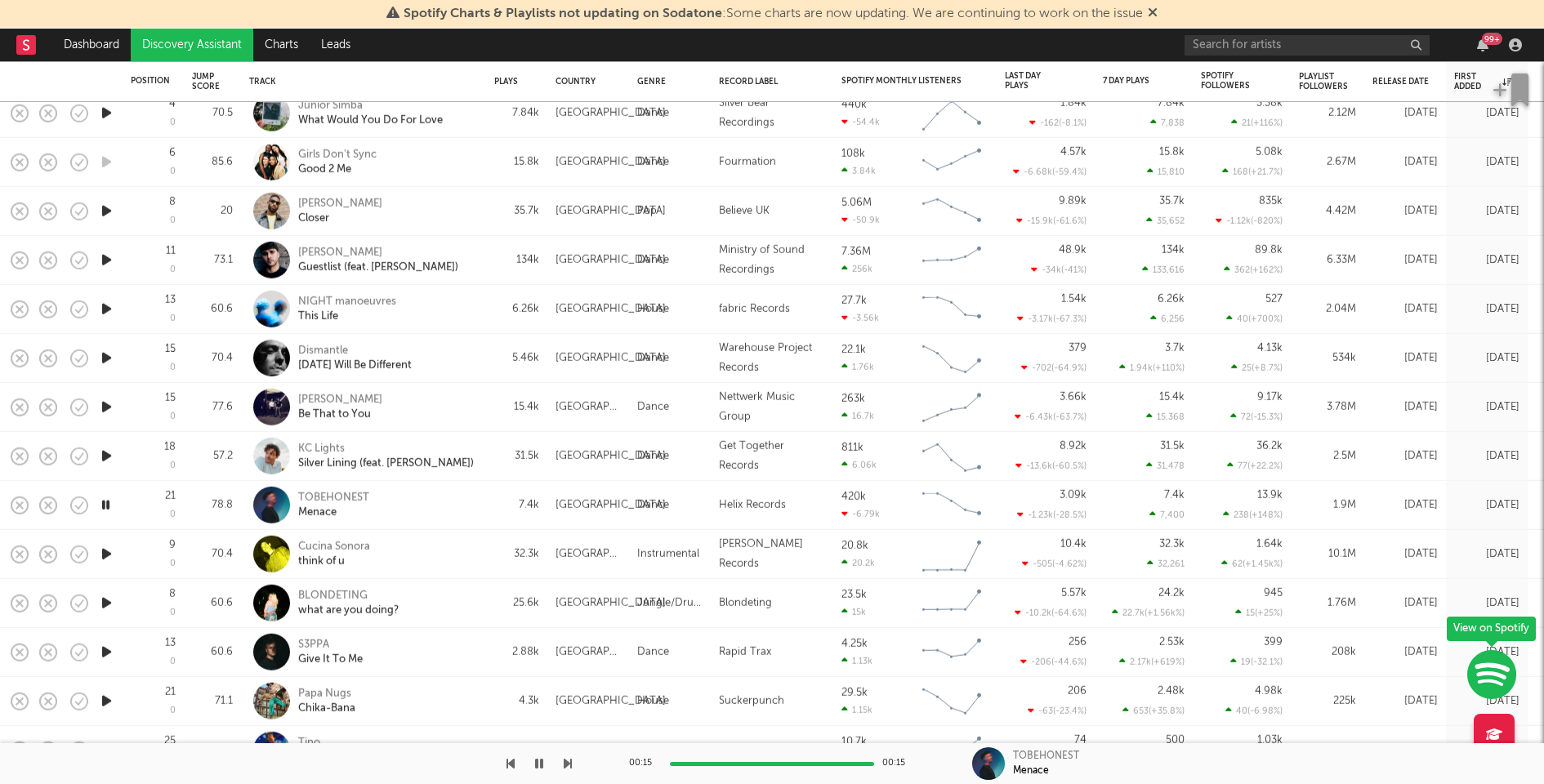
click at [108, 452] on icon "button" at bounding box center [107, 455] width 18 height 20
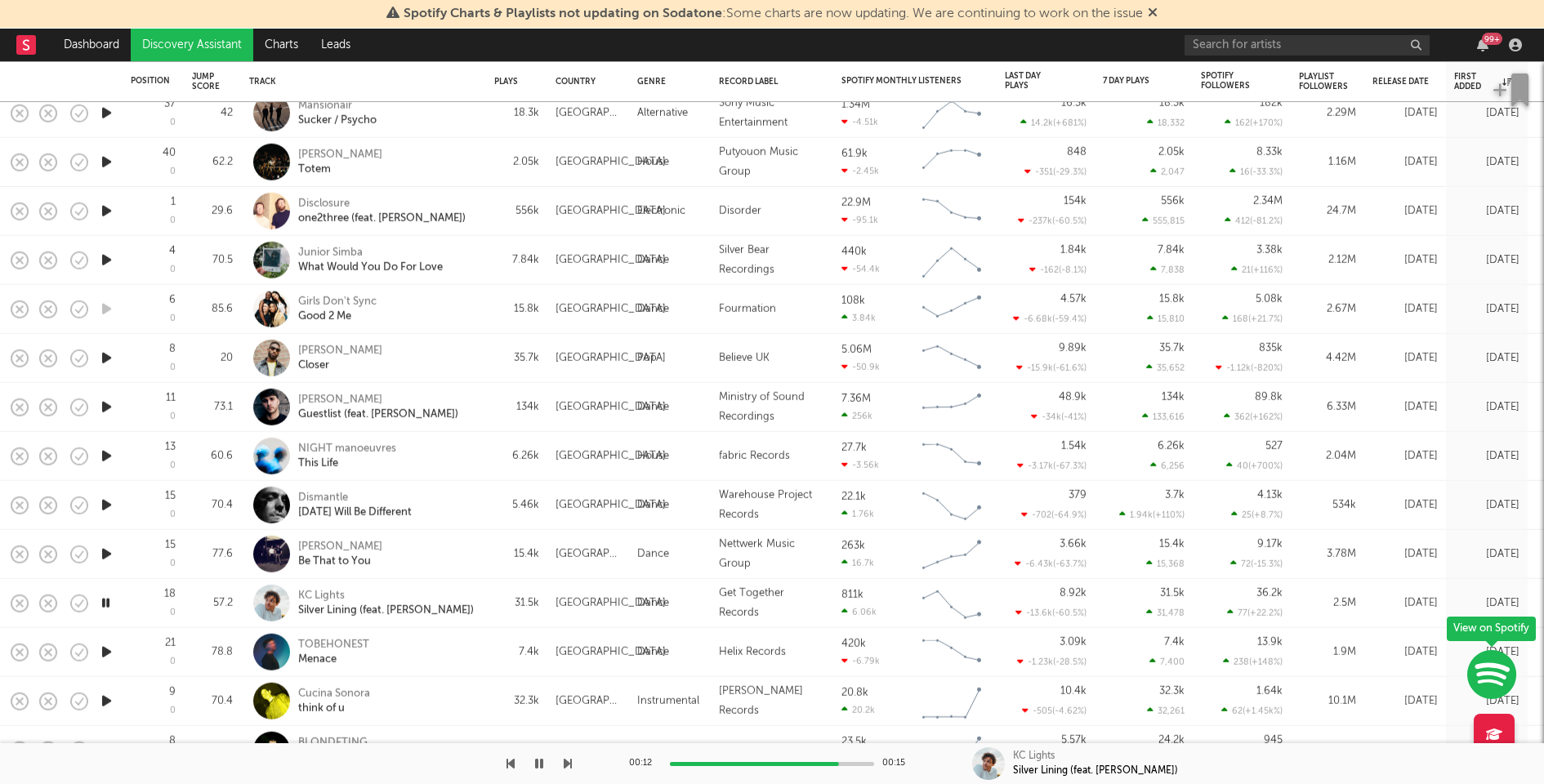
click at [102, 550] on icon "button" at bounding box center [107, 554] width 18 height 20
click at [102, 550] on icon "button" at bounding box center [106, 554] width 16 height 20
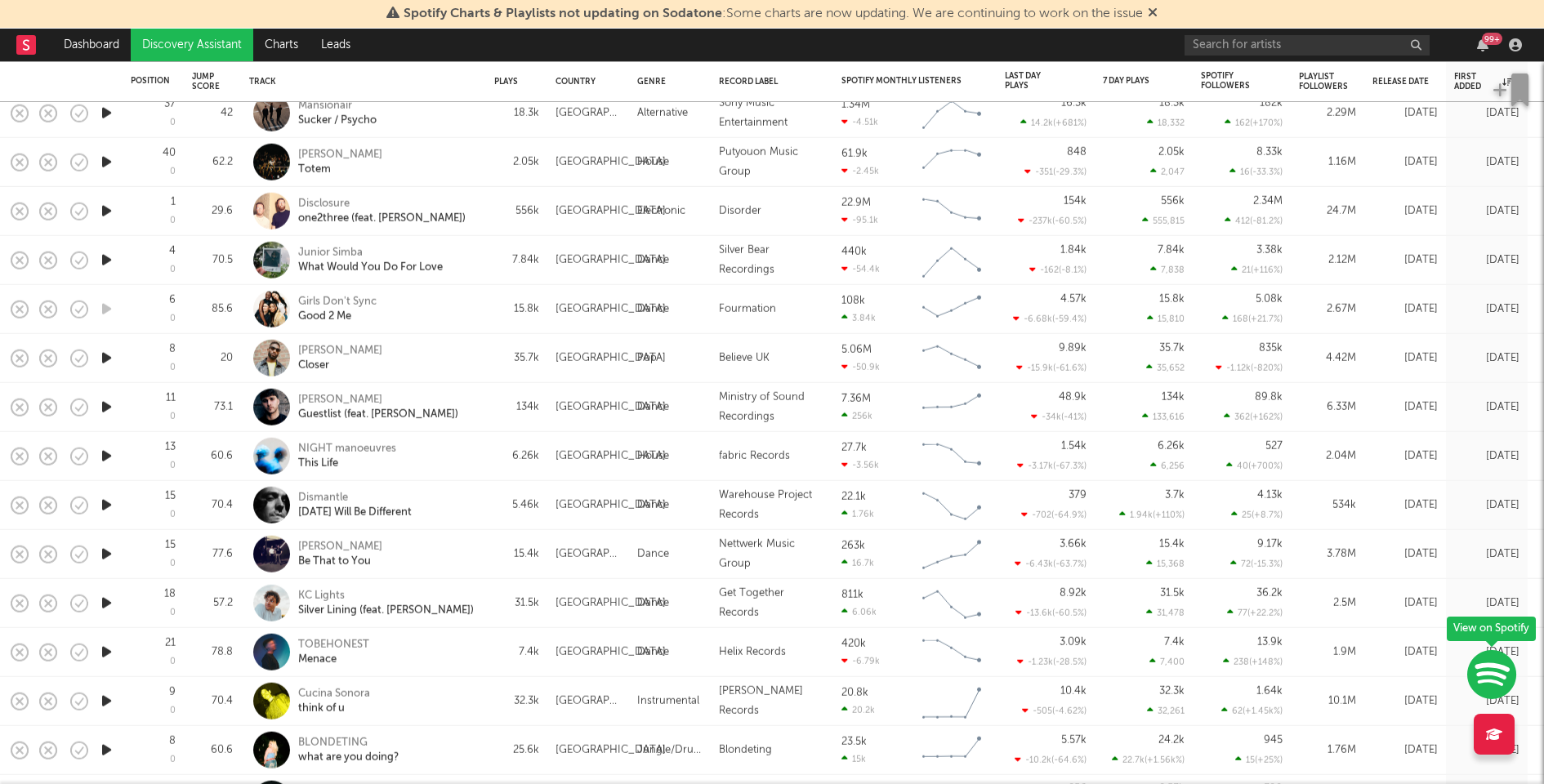
click at [102, 550] on icon "button" at bounding box center [107, 554] width 18 height 20
